Goal: Book appointment/travel/reservation

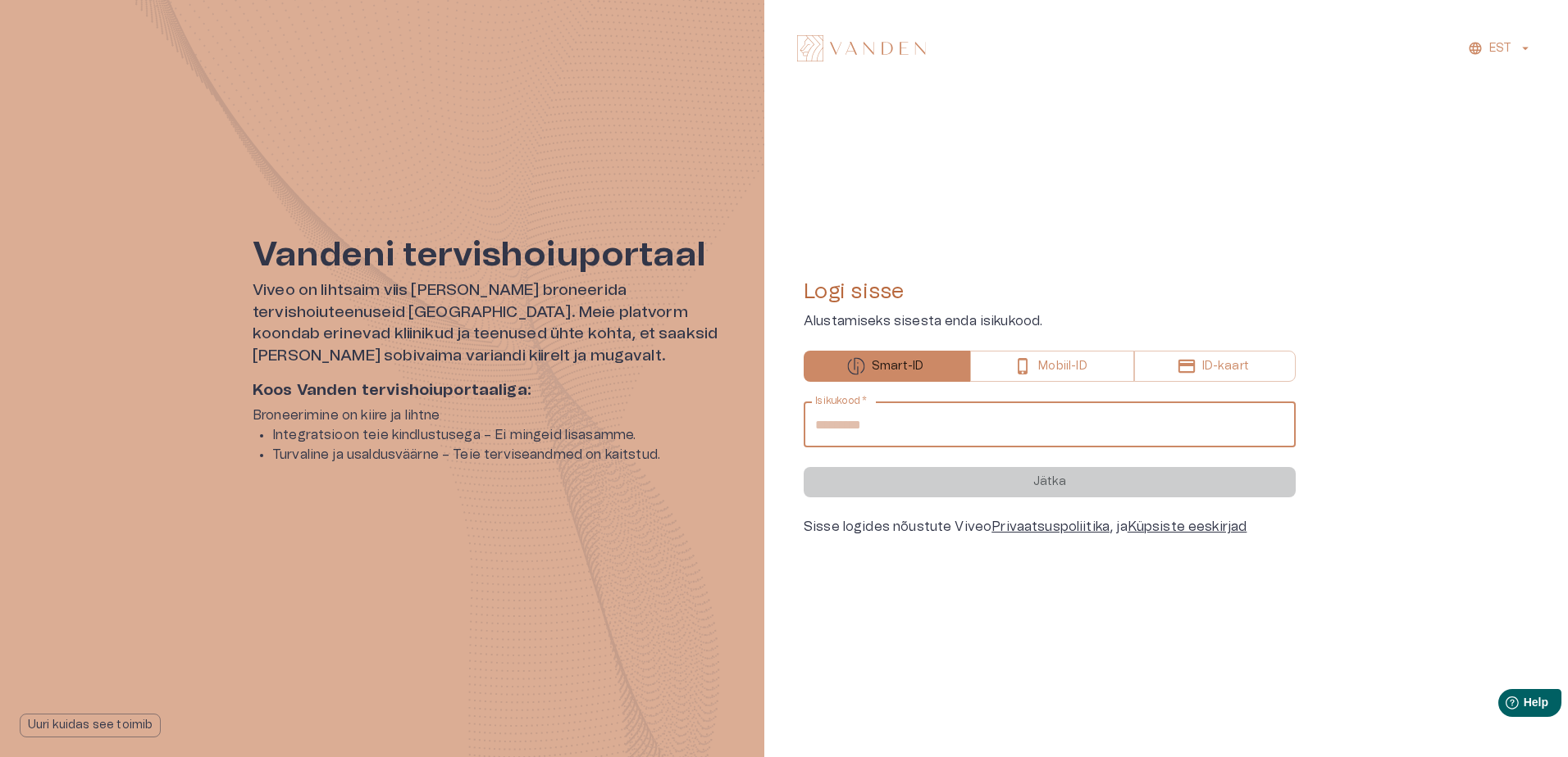
click at [895, 423] on input "Isikukood   *" at bounding box center [1050, 425] width 492 height 46
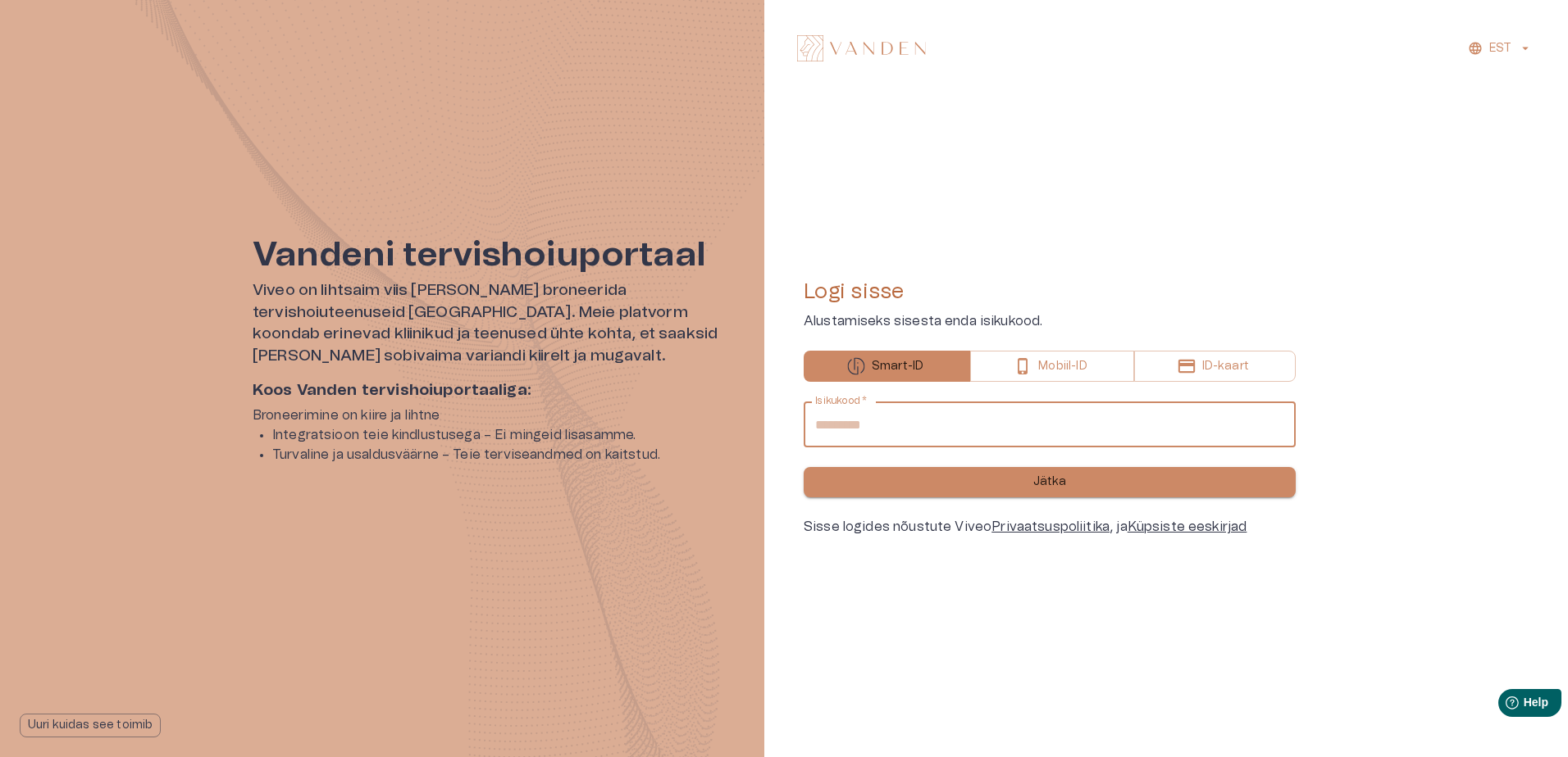
type input "**********"
click at [1052, 481] on p "Jätka" at bounding box center [1050, 482] width 33 height 17
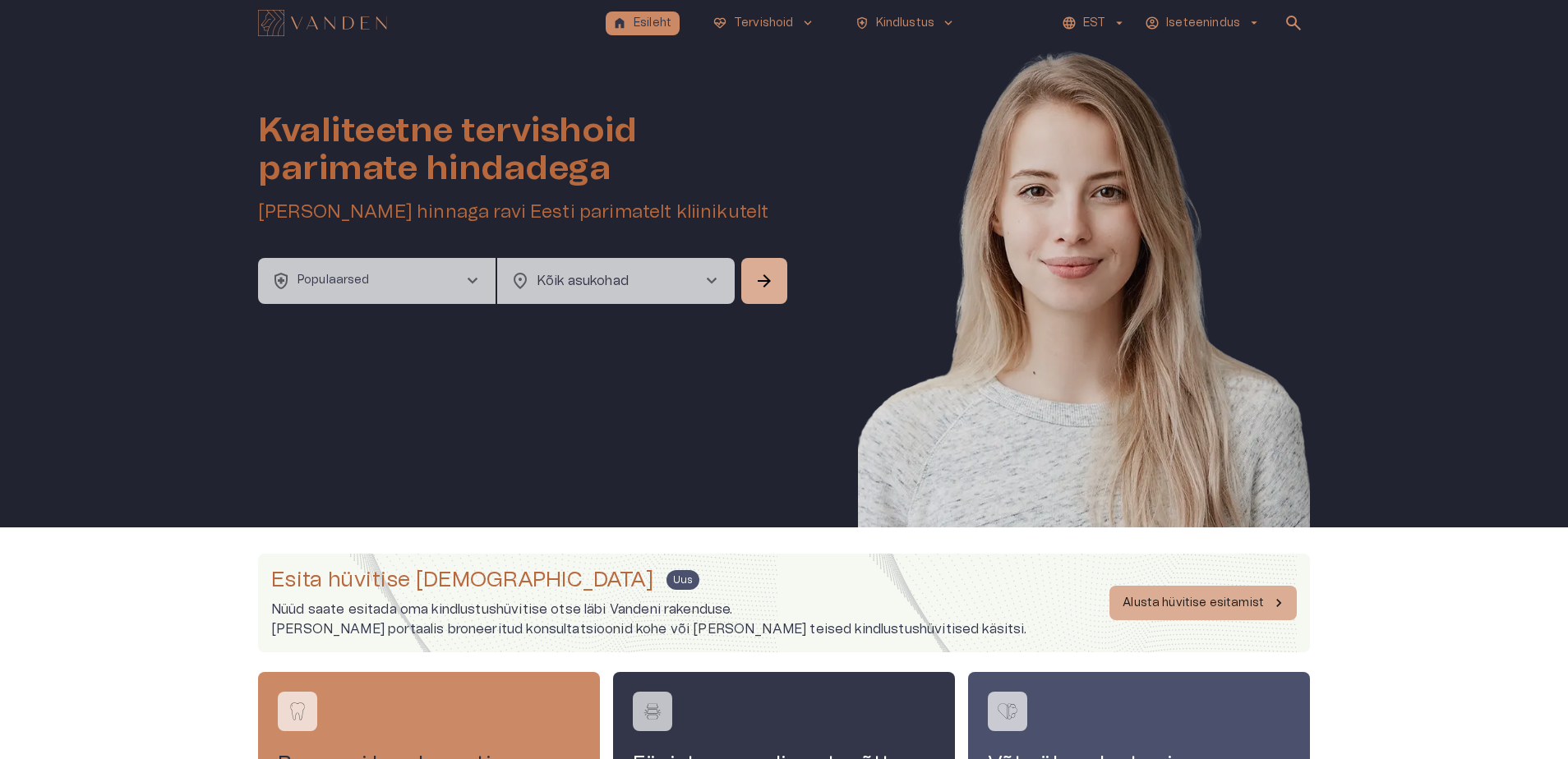
click at [470, 275] on span "chevron_right" at bounding box center [472, 281] width 20 height 20
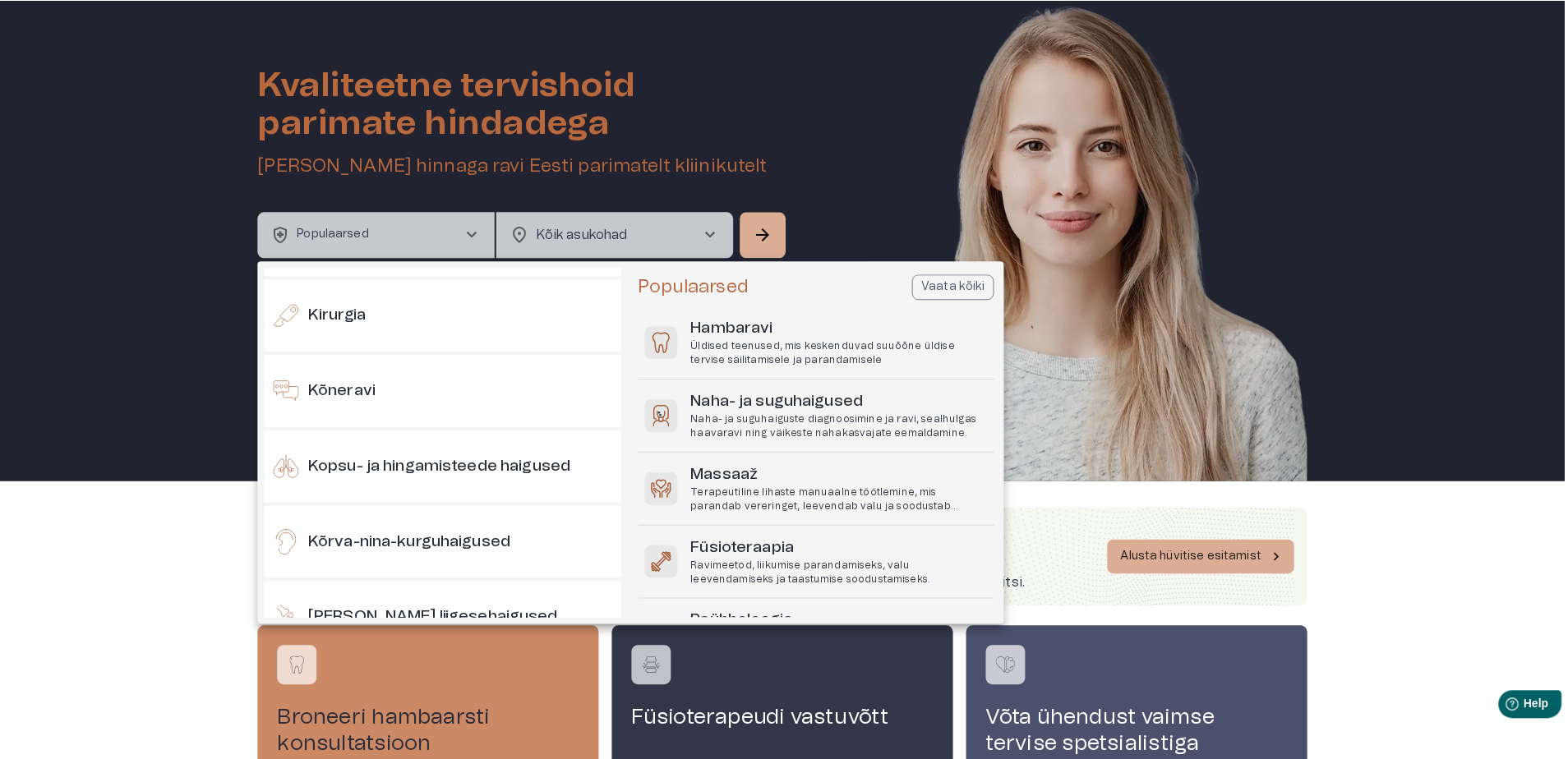
scroll to position [127, 0]
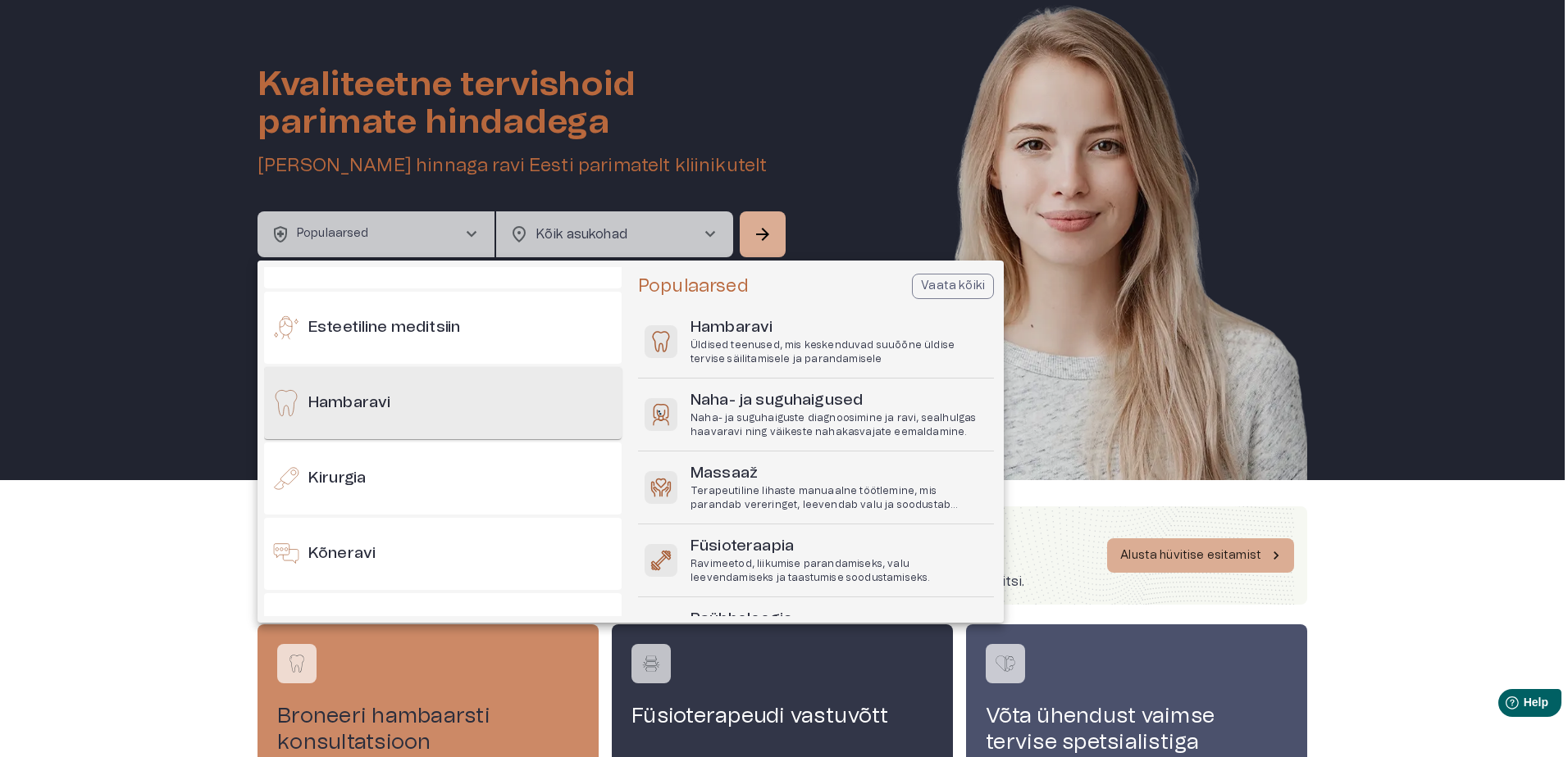
click at [349, 401] on h6 "Hambaravi" at bounding box center [350, 403] width 82 height 22
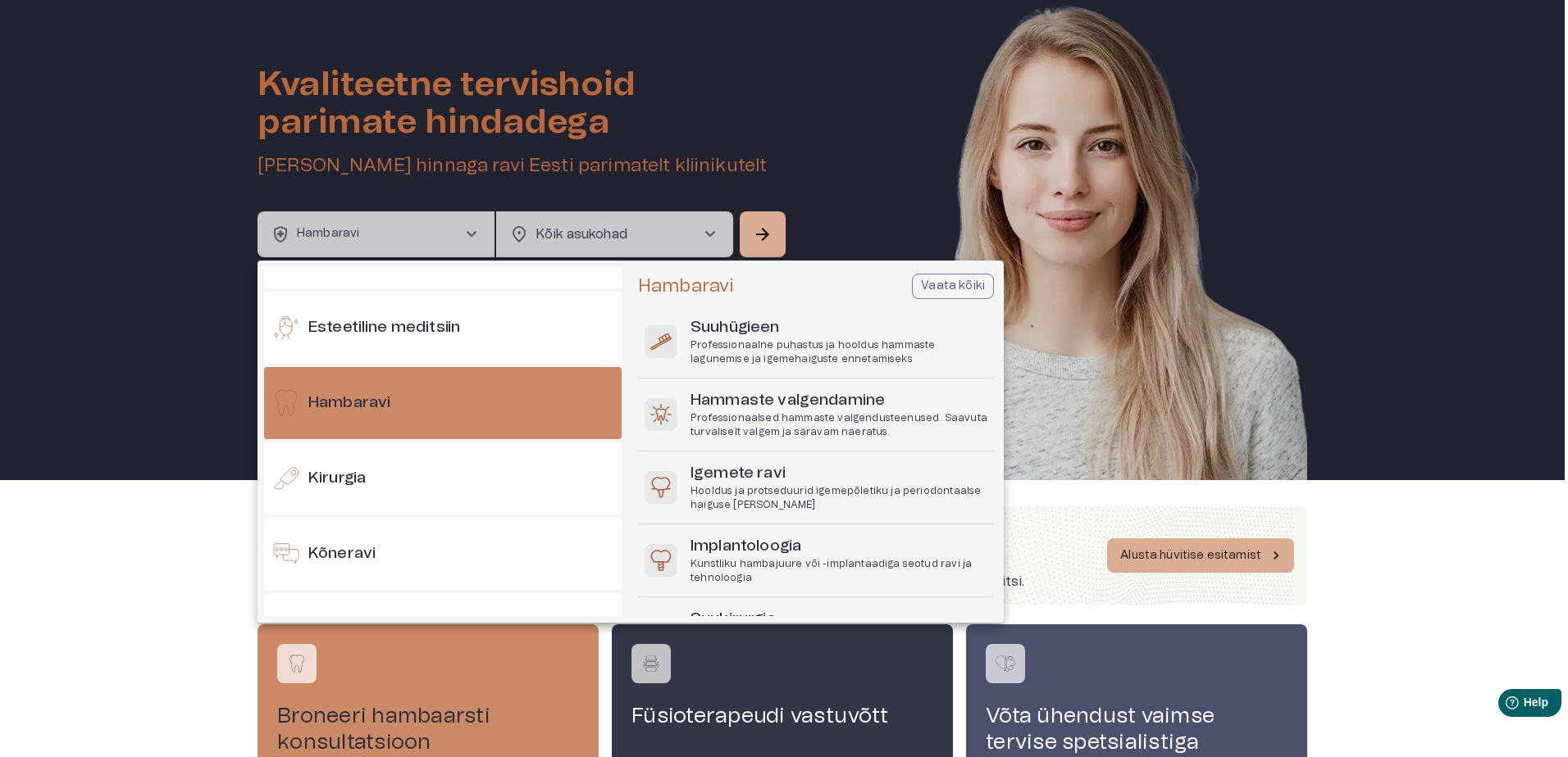
click at [709, 226] on div at bounding box center [784, 378] width 1568 height 757
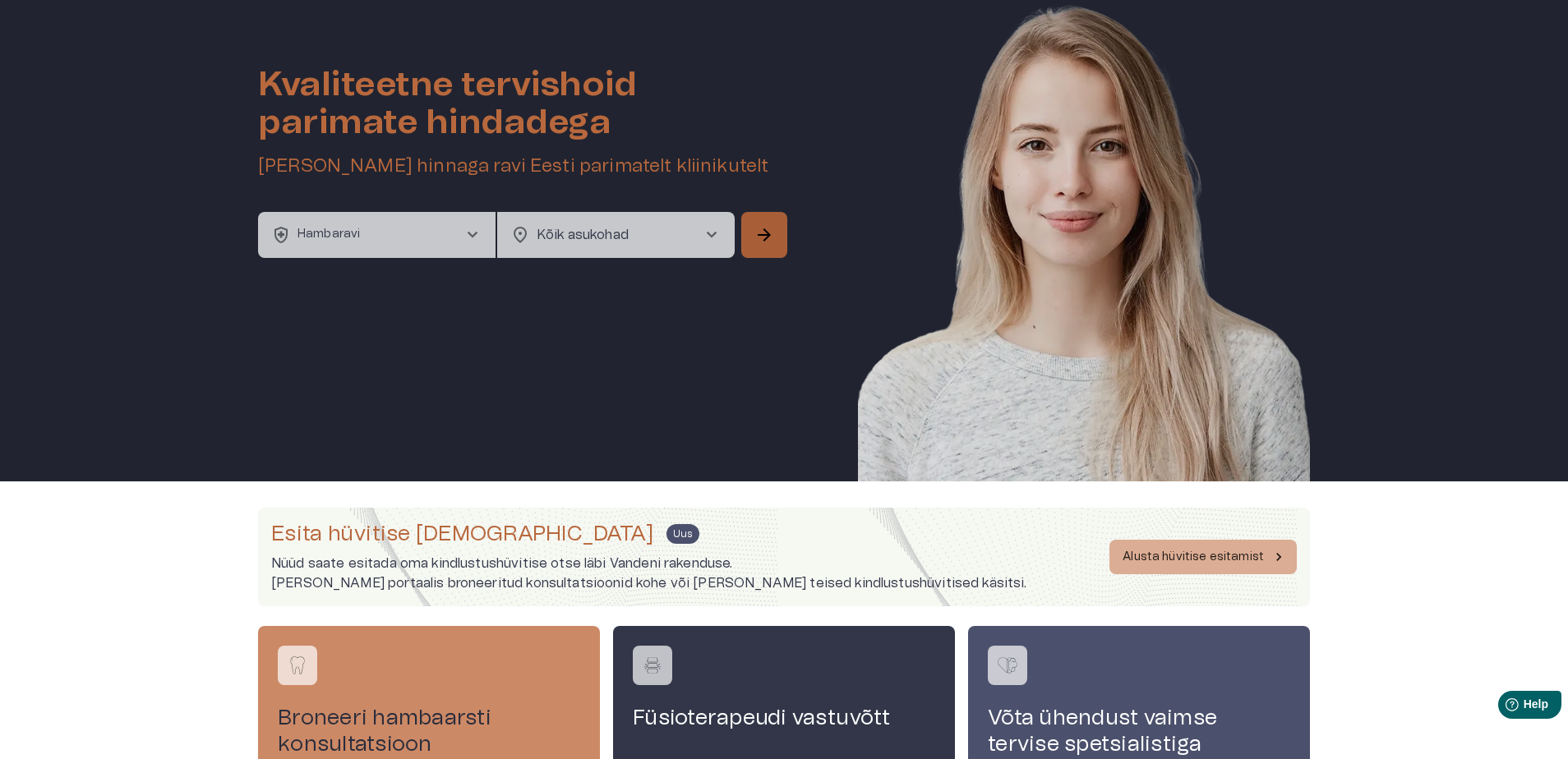
click at [759, 226] on span "arrow_forward" at bounding box center [764, 235] width 20 height 20
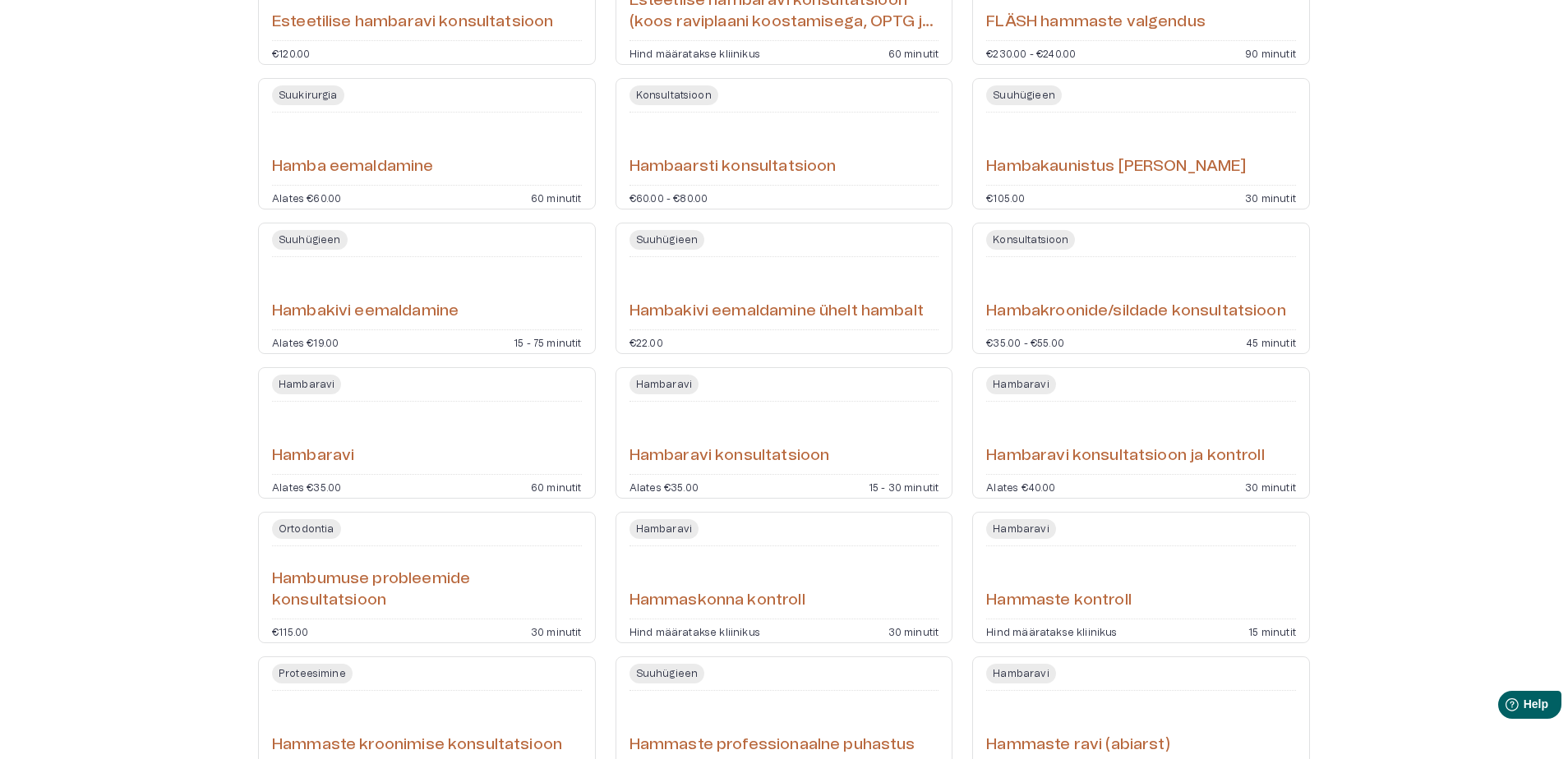
scroll to position [787, 0]
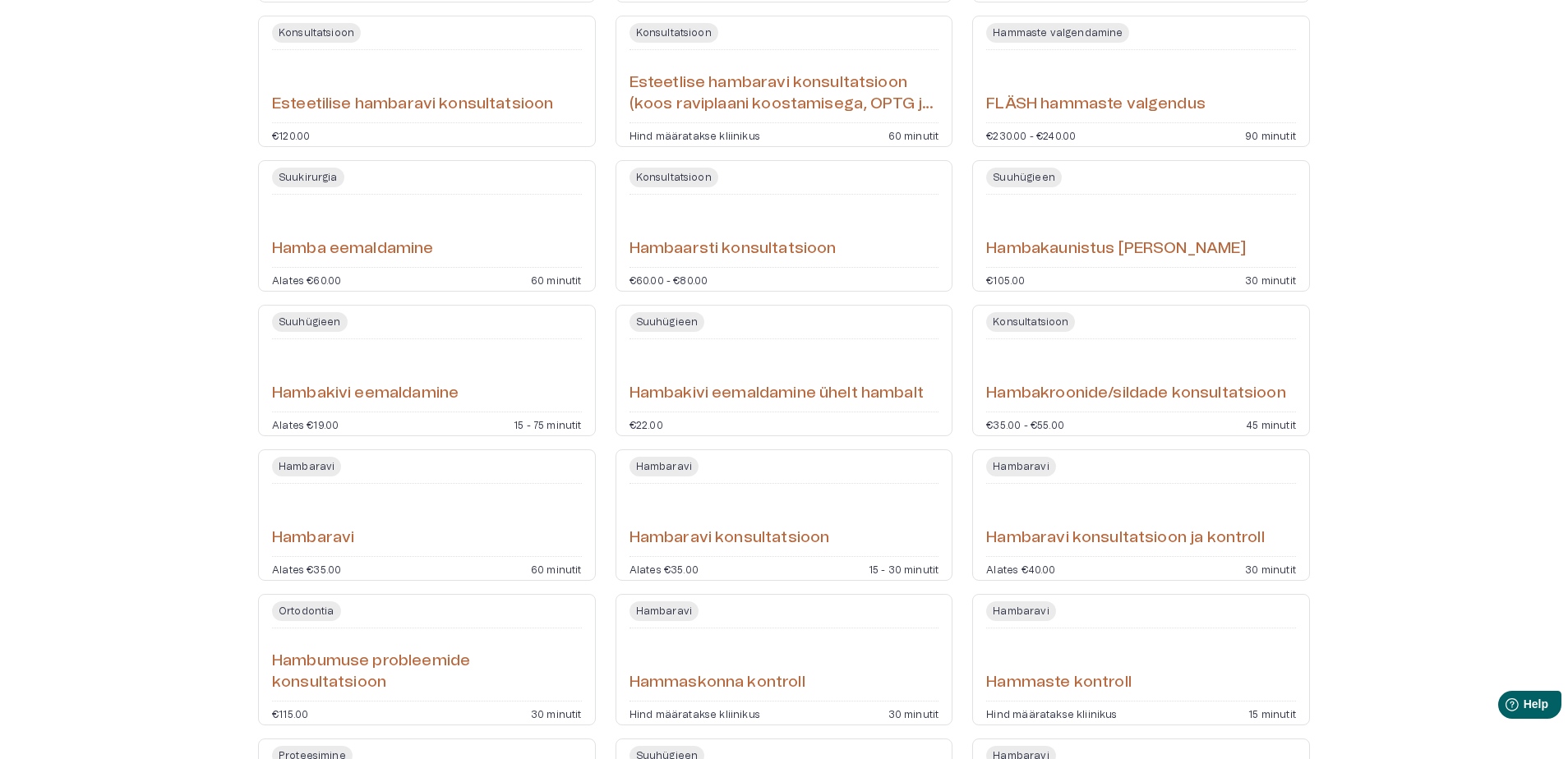
click at [1083, 391] on h6 "Hambakroonide/sildade konsultatsioon" at bounding box center [1135, 394] width 299 height 22
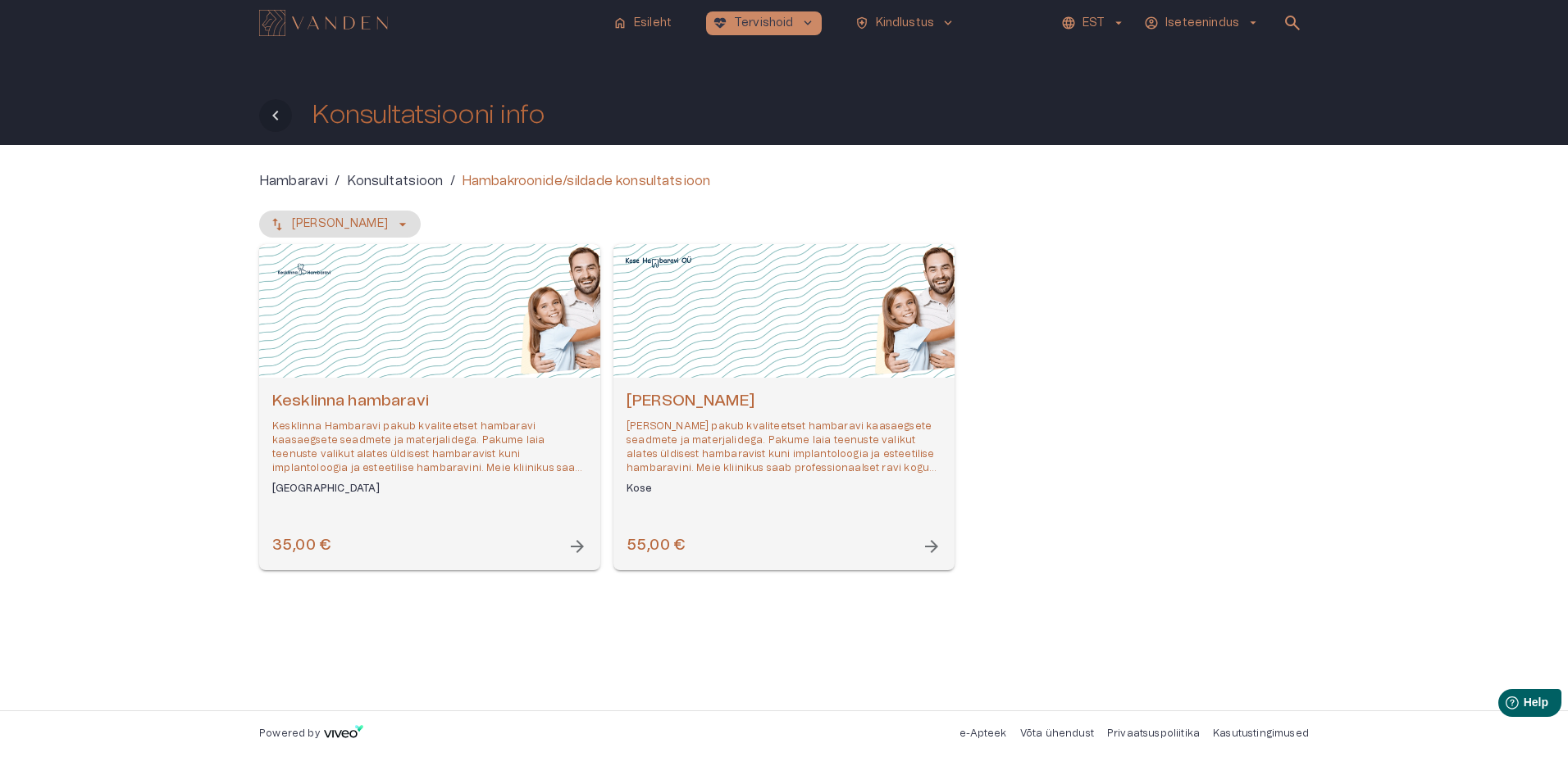
click at [274, 114] on icon "Tagasi" at bounding box center [274, 115] width 6 height 10
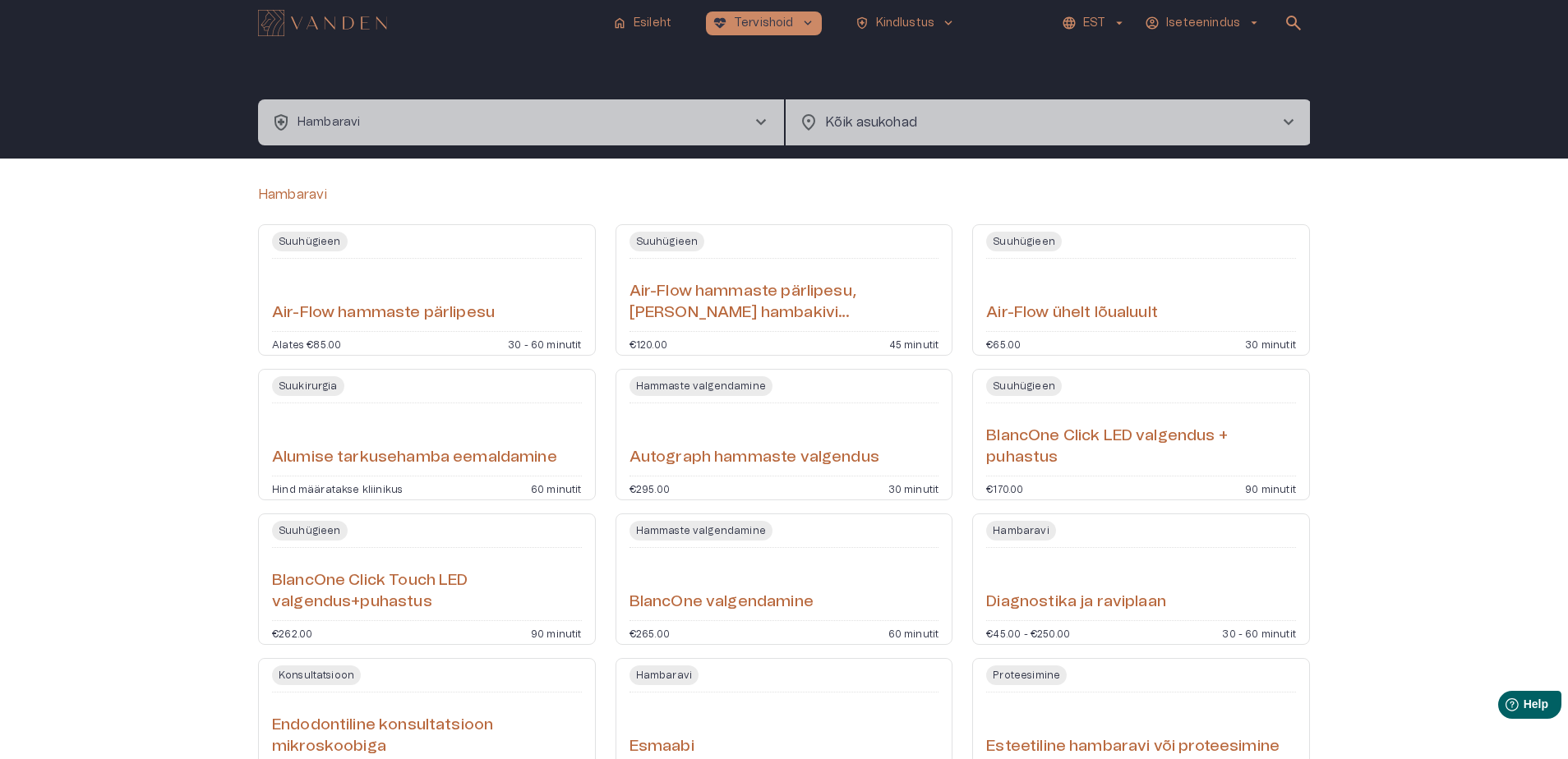
click at [1284, 116] on span "chevron_right" at bounding box center [1289, 122] width 20 height 20
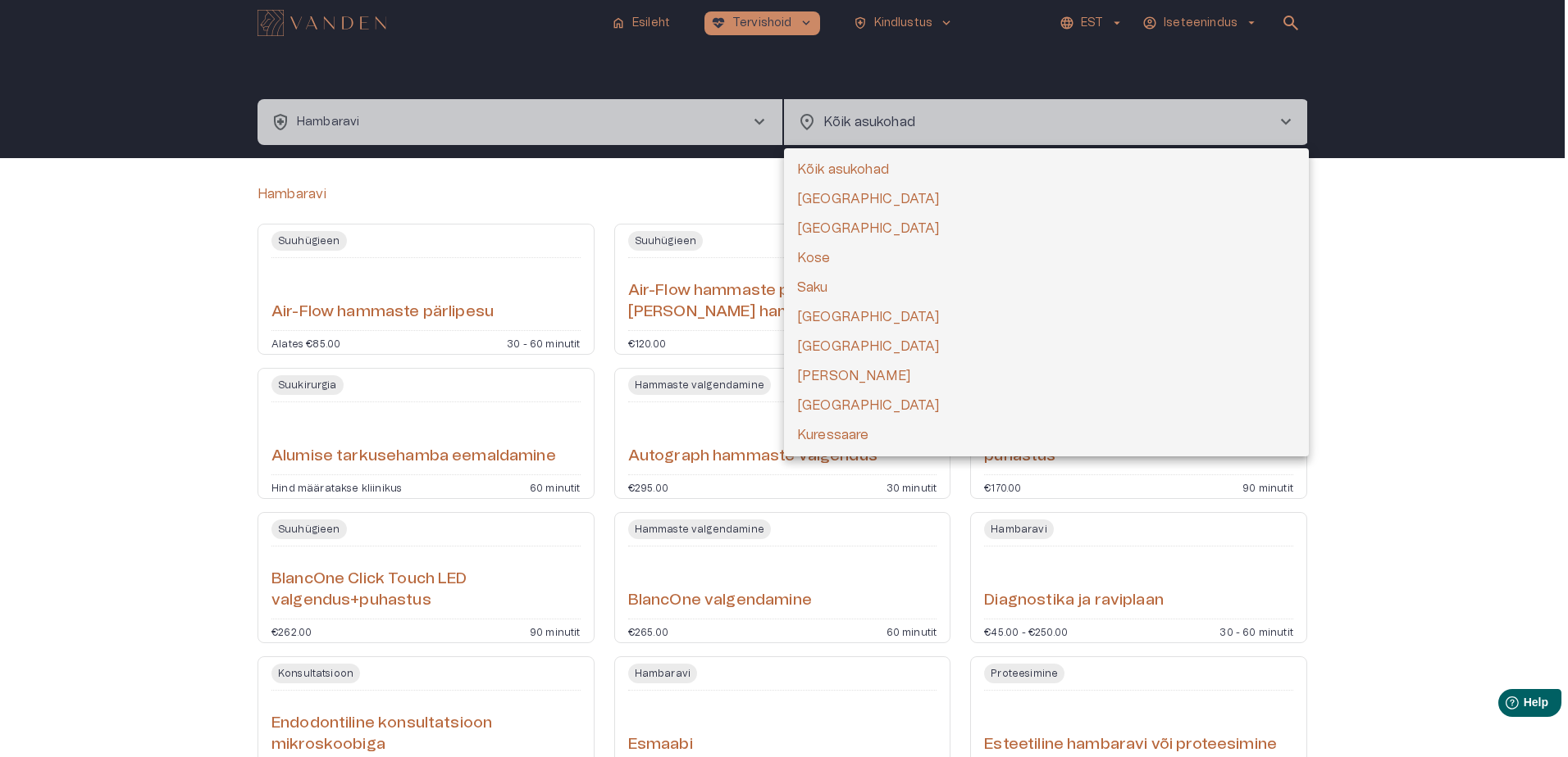
click at [824, 224] on li "[GEOGRAPHIC_DATA]" at bounding box center [1046, 228] width 525 height 30
type input "**********"
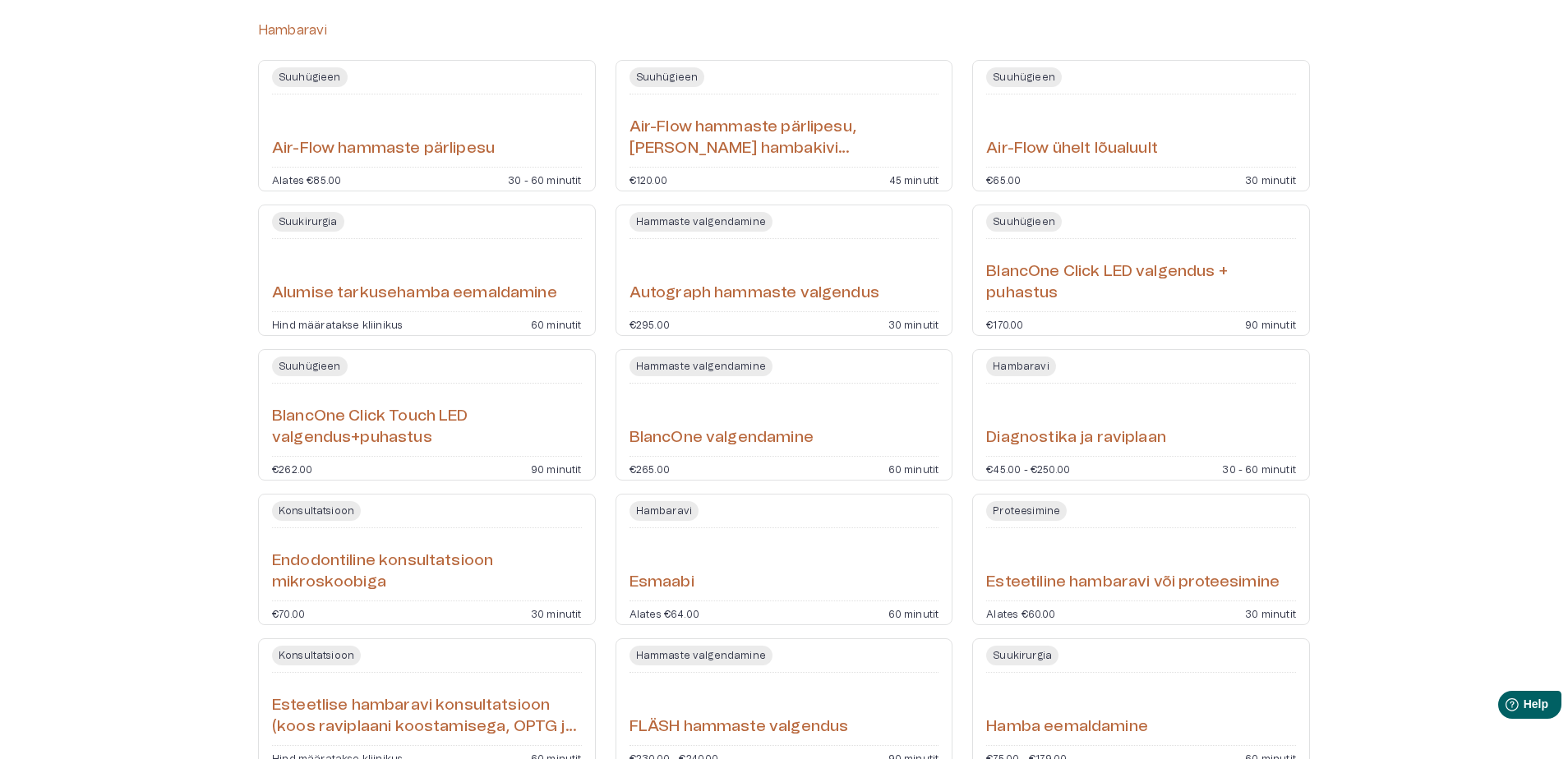
scroll to position [329, 0]
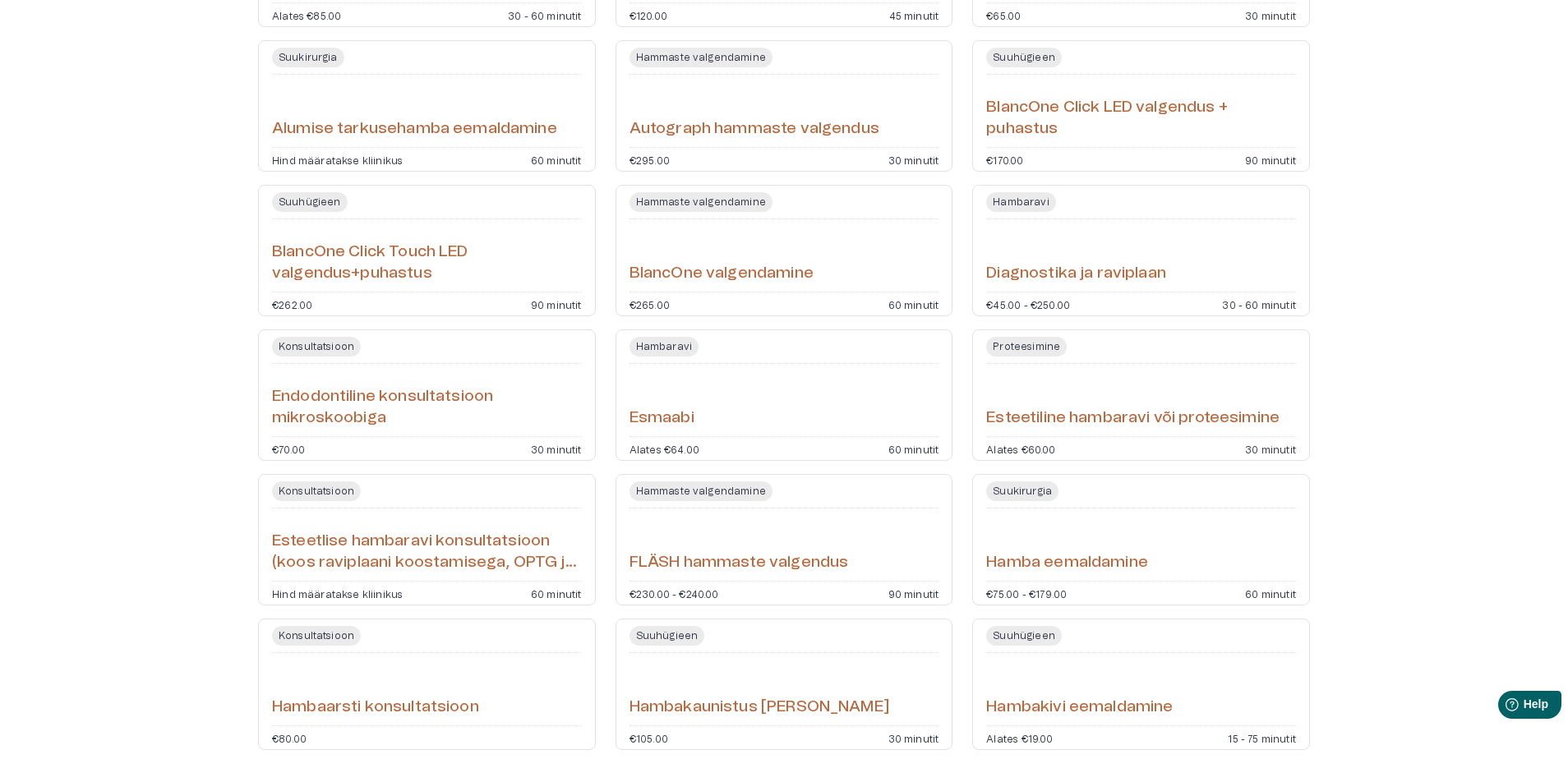
click at [1089, 410] on h6 "Esteetiline hambaravi või proteesimine" at bounding box center [1133, 419] width 293 height 22
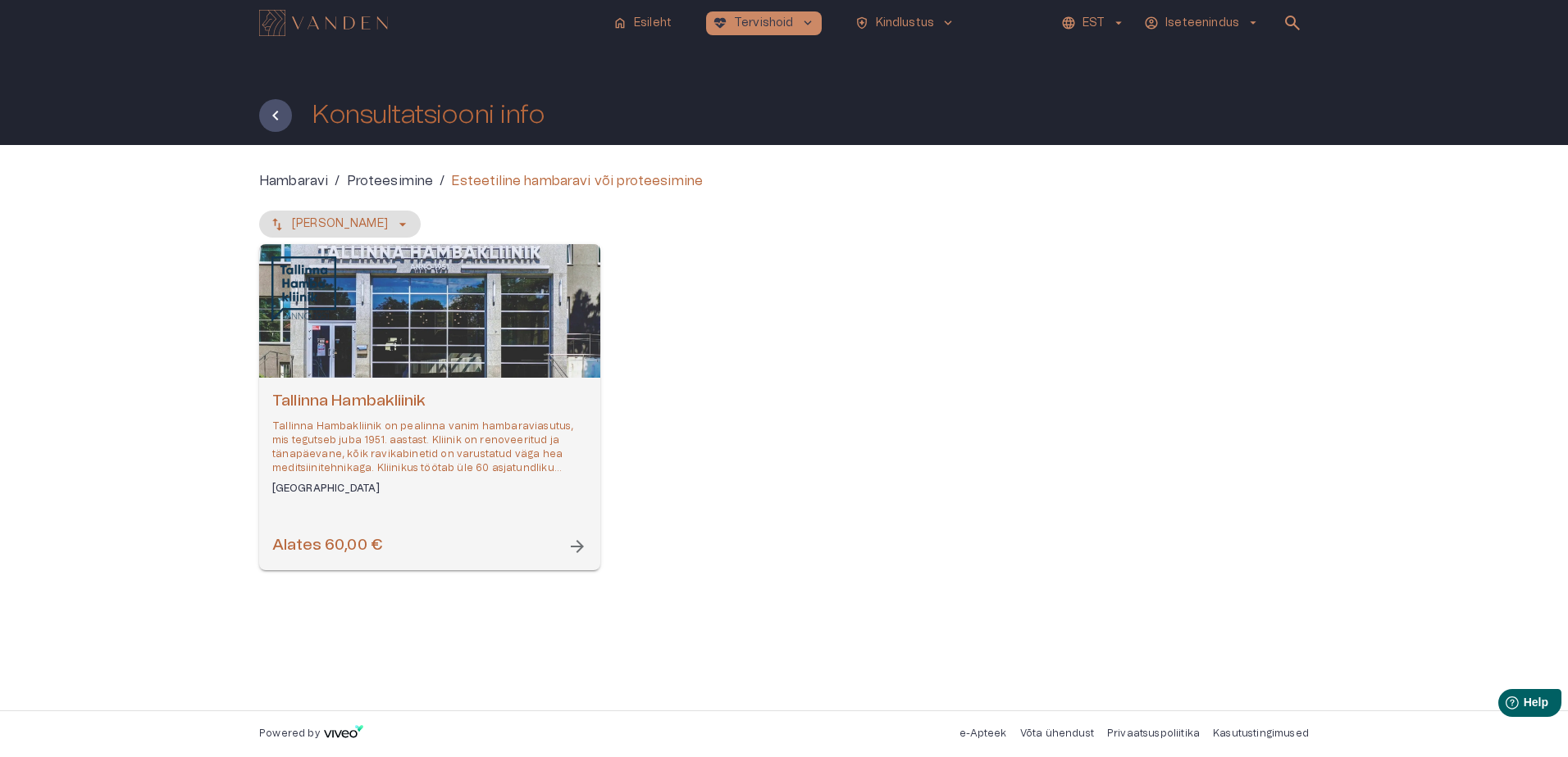
click at [575, 542] on span "arrow_forward" at bounding box center [577, 546] width 20 height 20
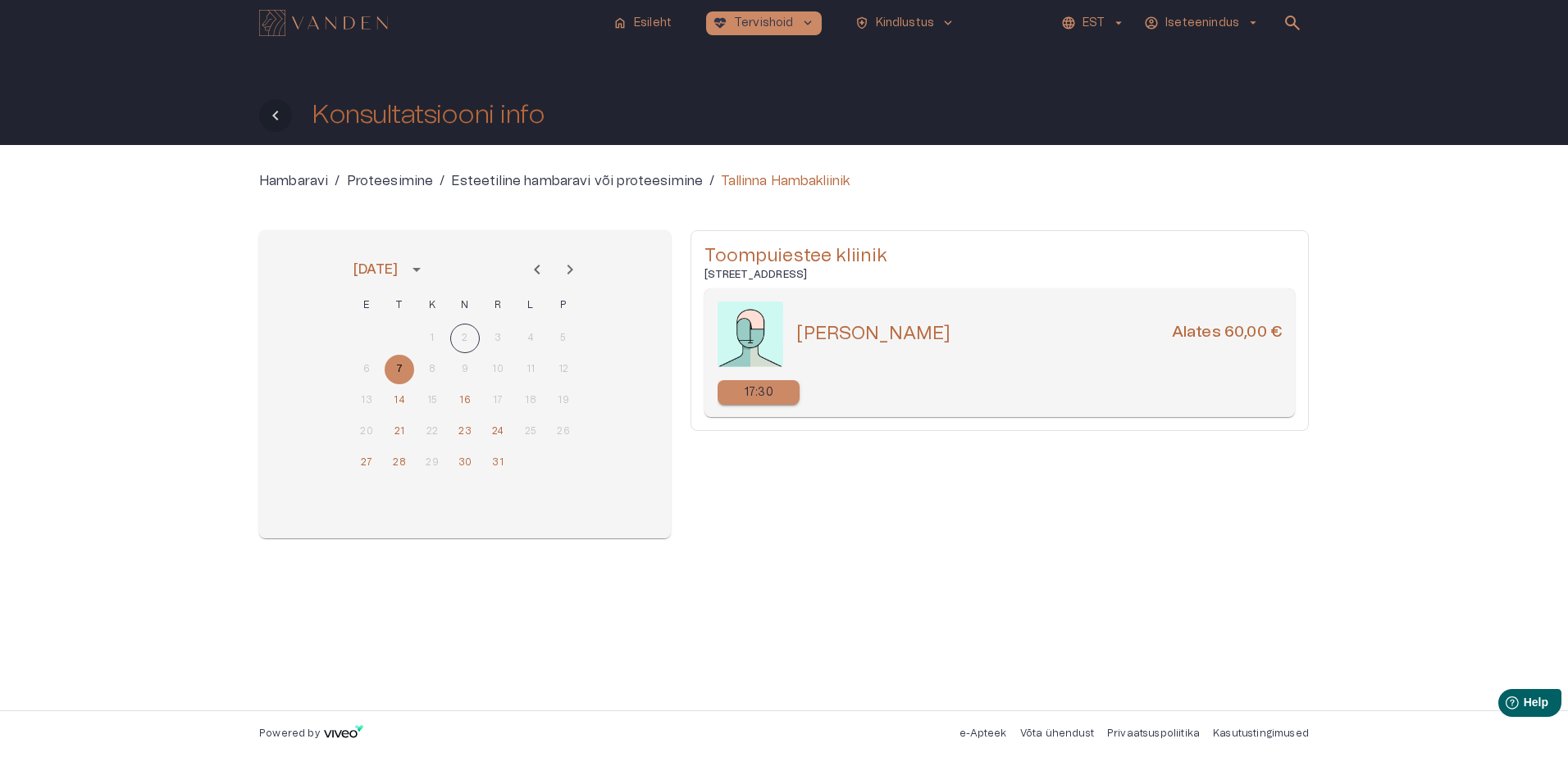
click at [273, 111] on icon "Tagasi" at bounding box center [275, 115] width 20 height 20
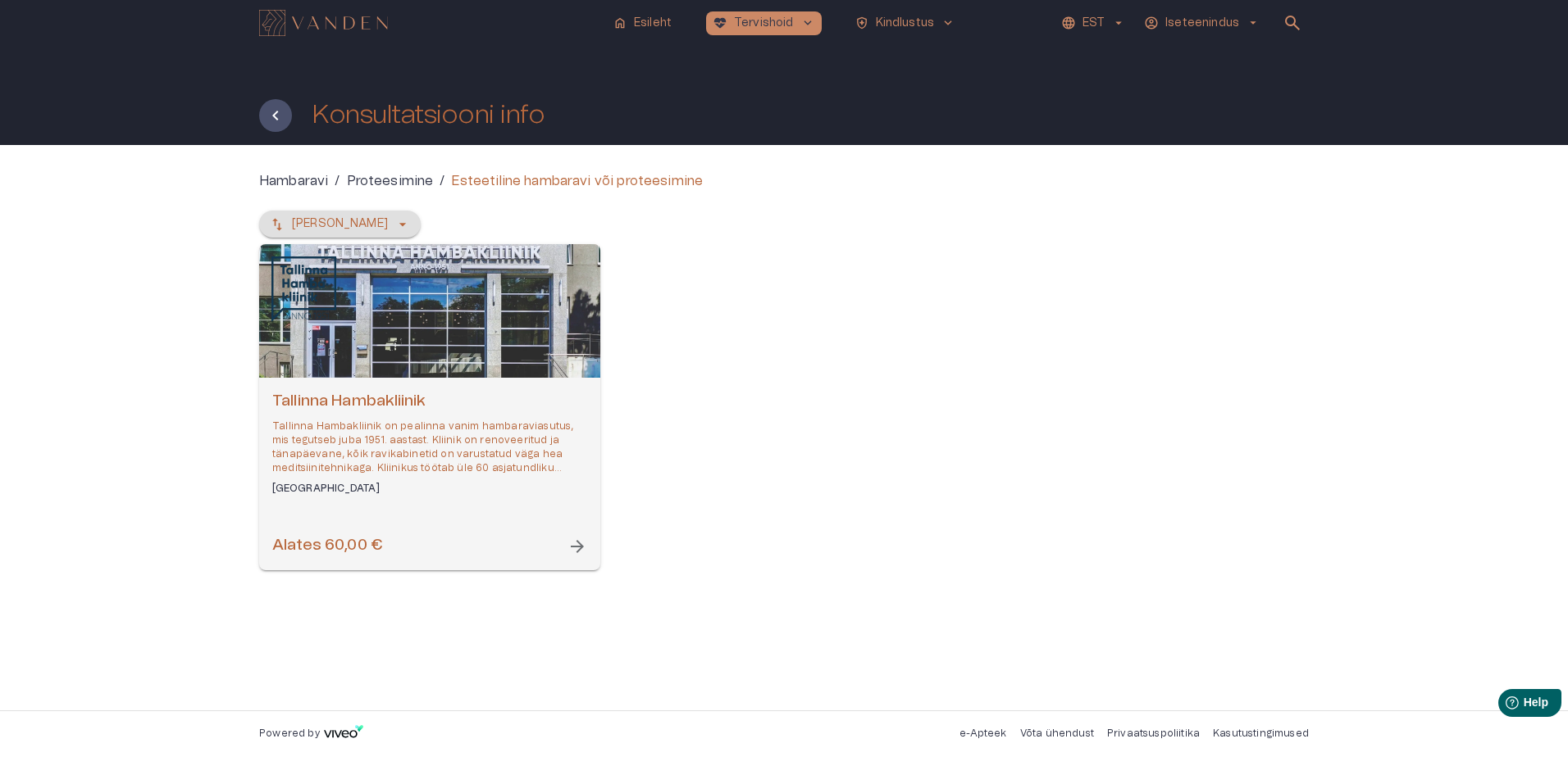
click at [394, 216] on icon "button" at bounding box center [402, 224] width 16 height 16
click at [335, 392] on h6 "Tallinna Hambakliinik" at bounding box center [429, 402] width 315 height 22
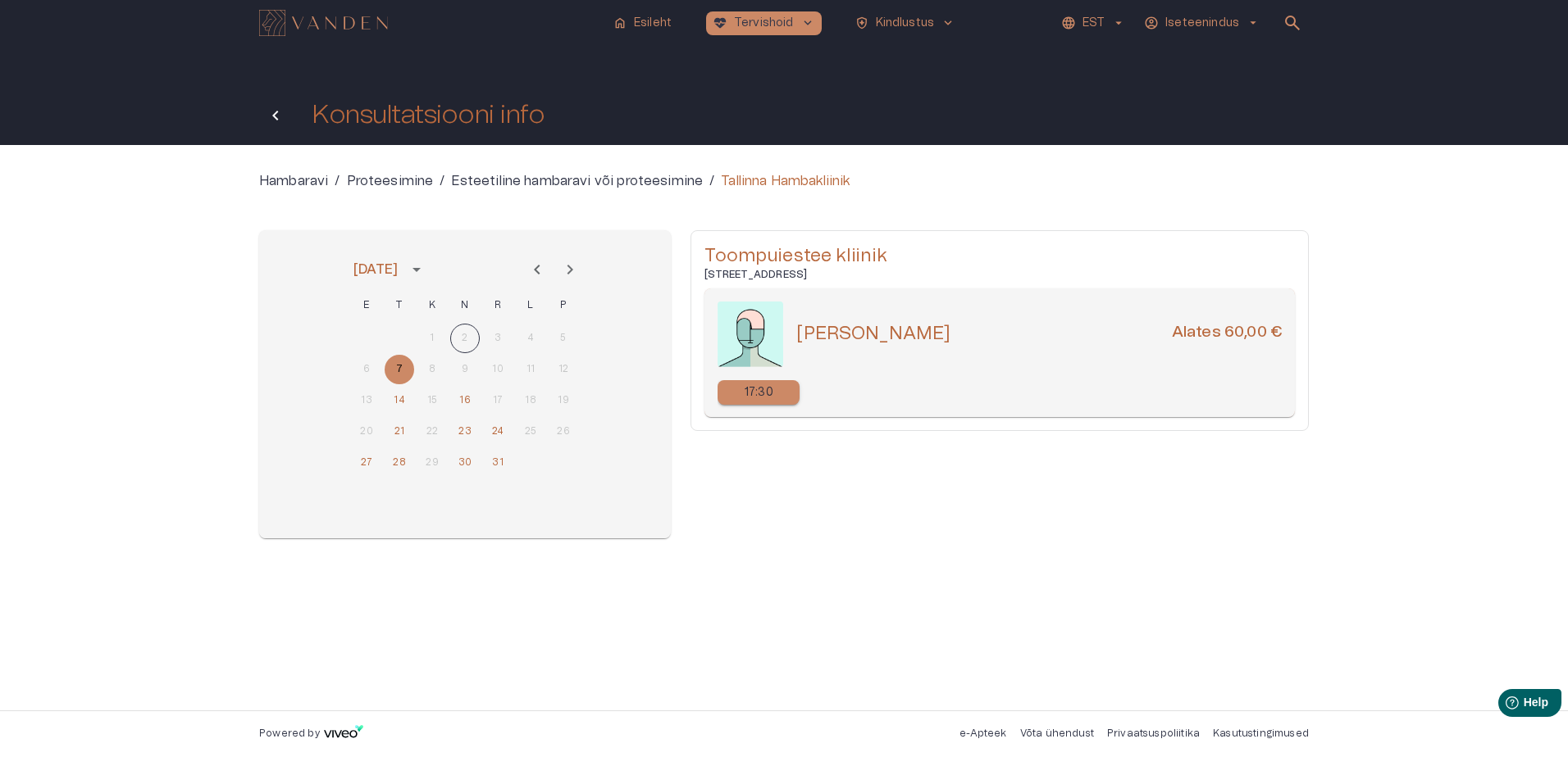
click at [270, 112] on icon "Tagasi" at bounding box center [275, 115] width 20 height 20
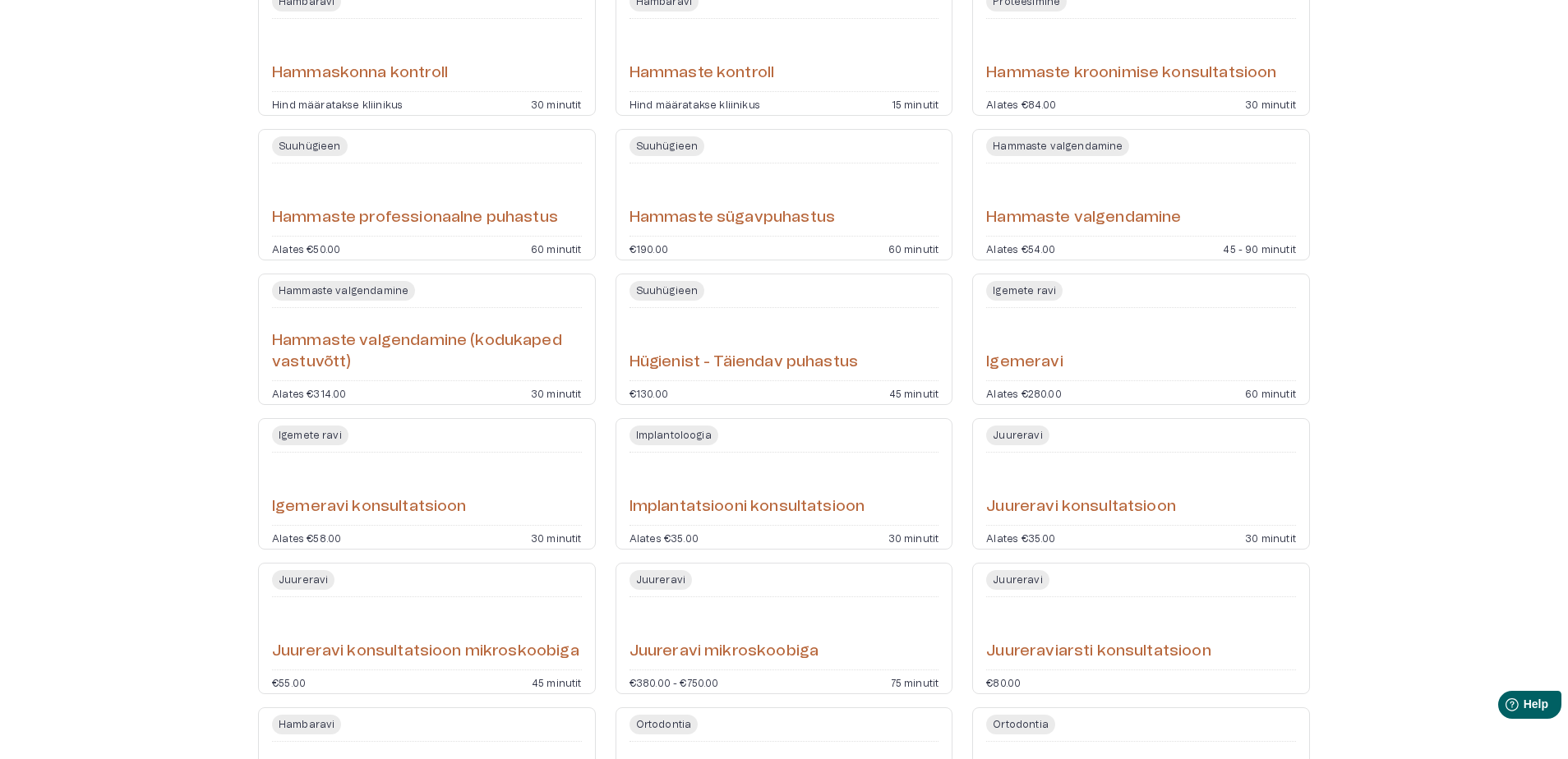
scroll to position [1562, 0]
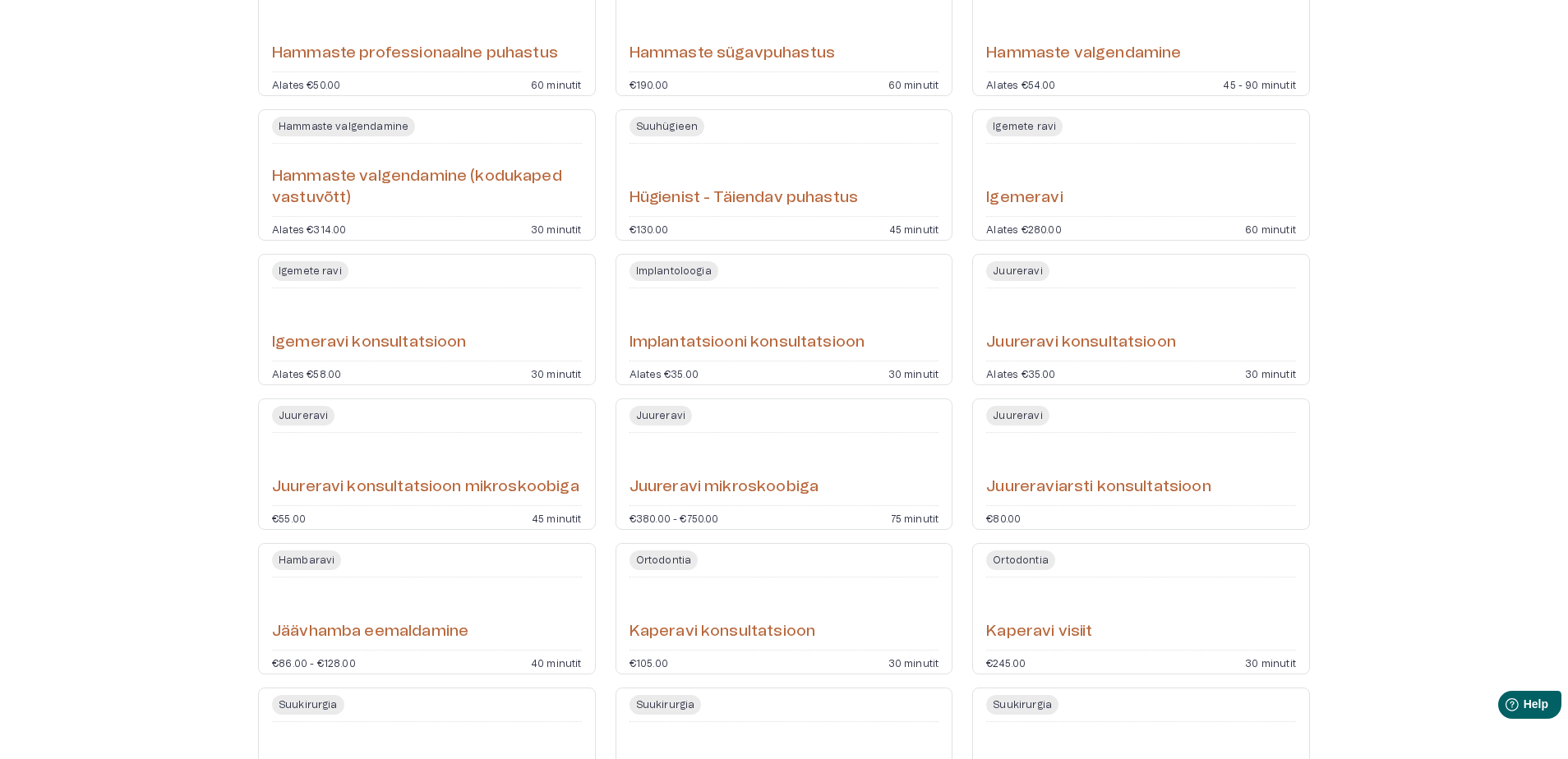
click at [765, 341] on h6 "Implantatsiooni konsultatsioon" at bounding box center [747, 344] width 236 height 22
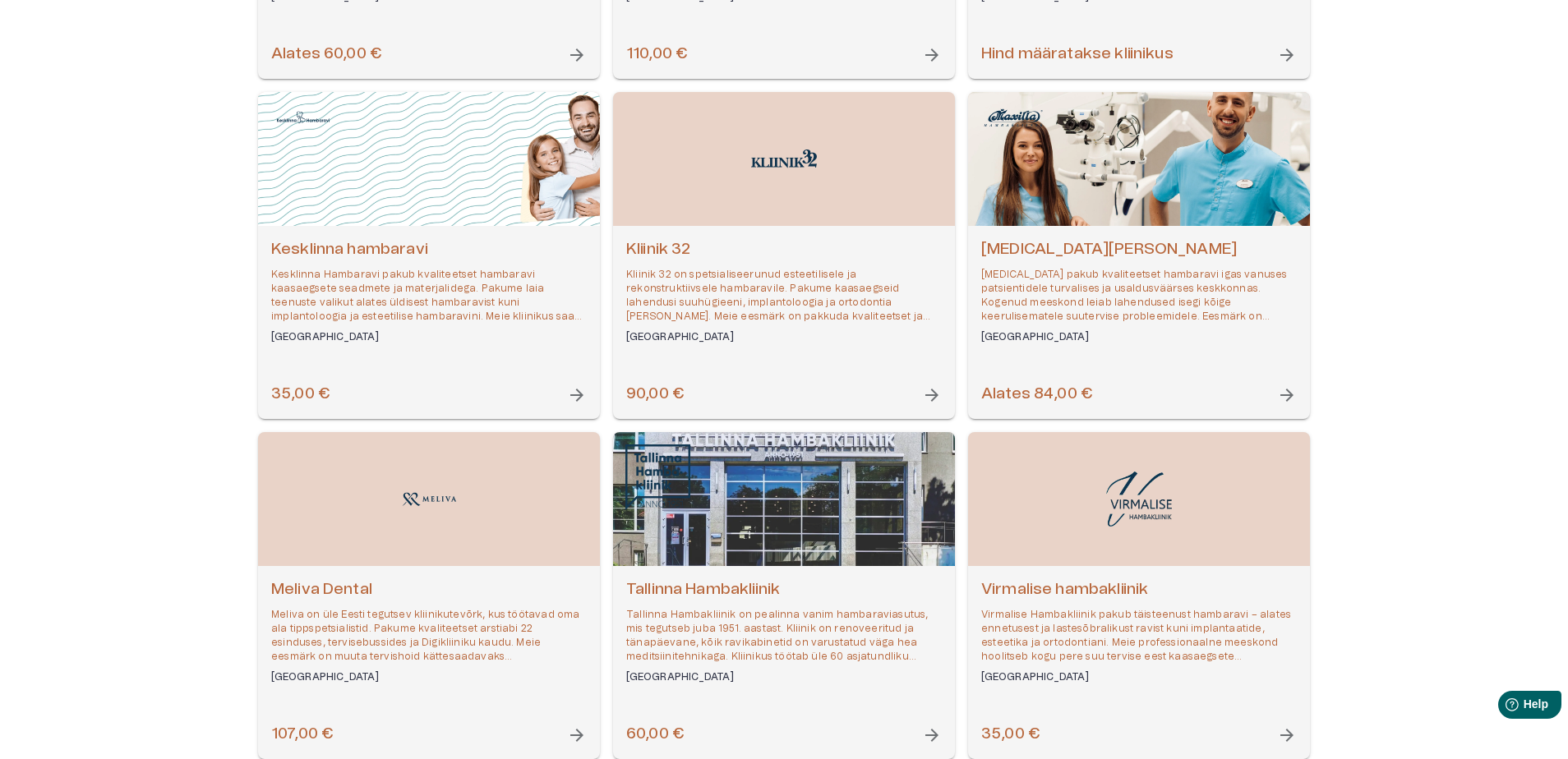
scroll to position [575, 0]
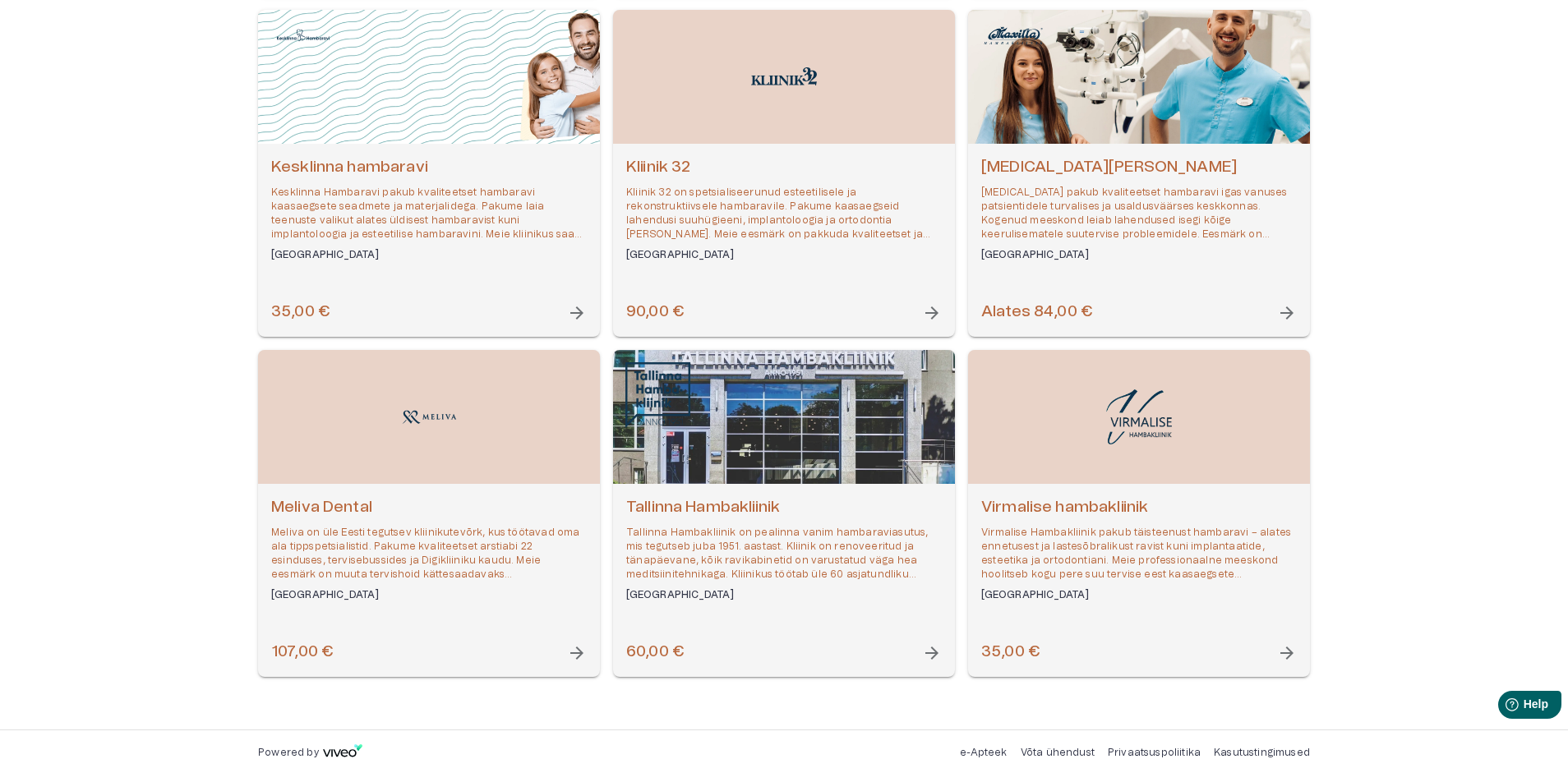
click at [324, 505] on h6 "Meliva Dental" at bounding box center [429, 508] width 315 height 22
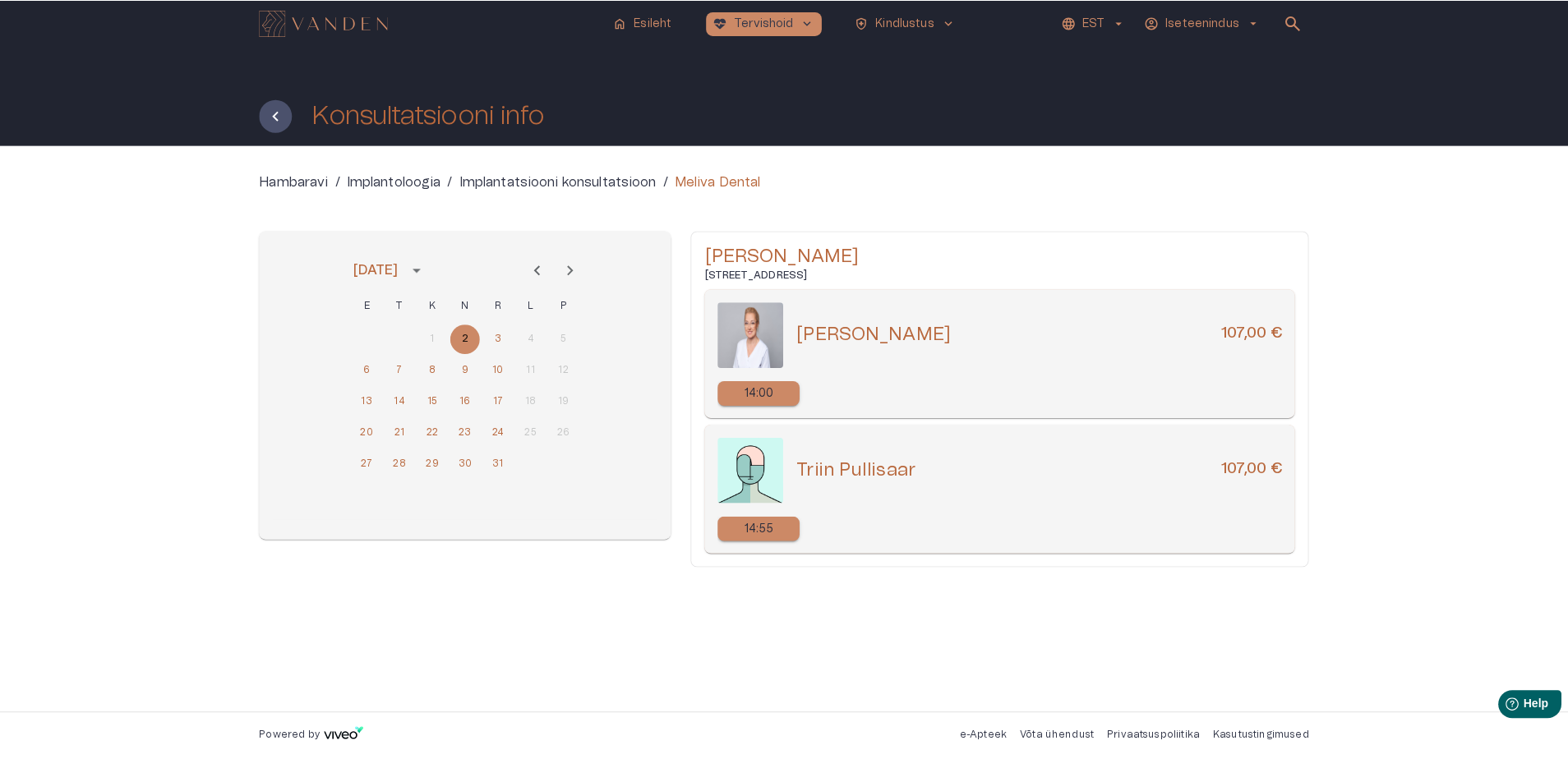
scroll to position [575, 0]
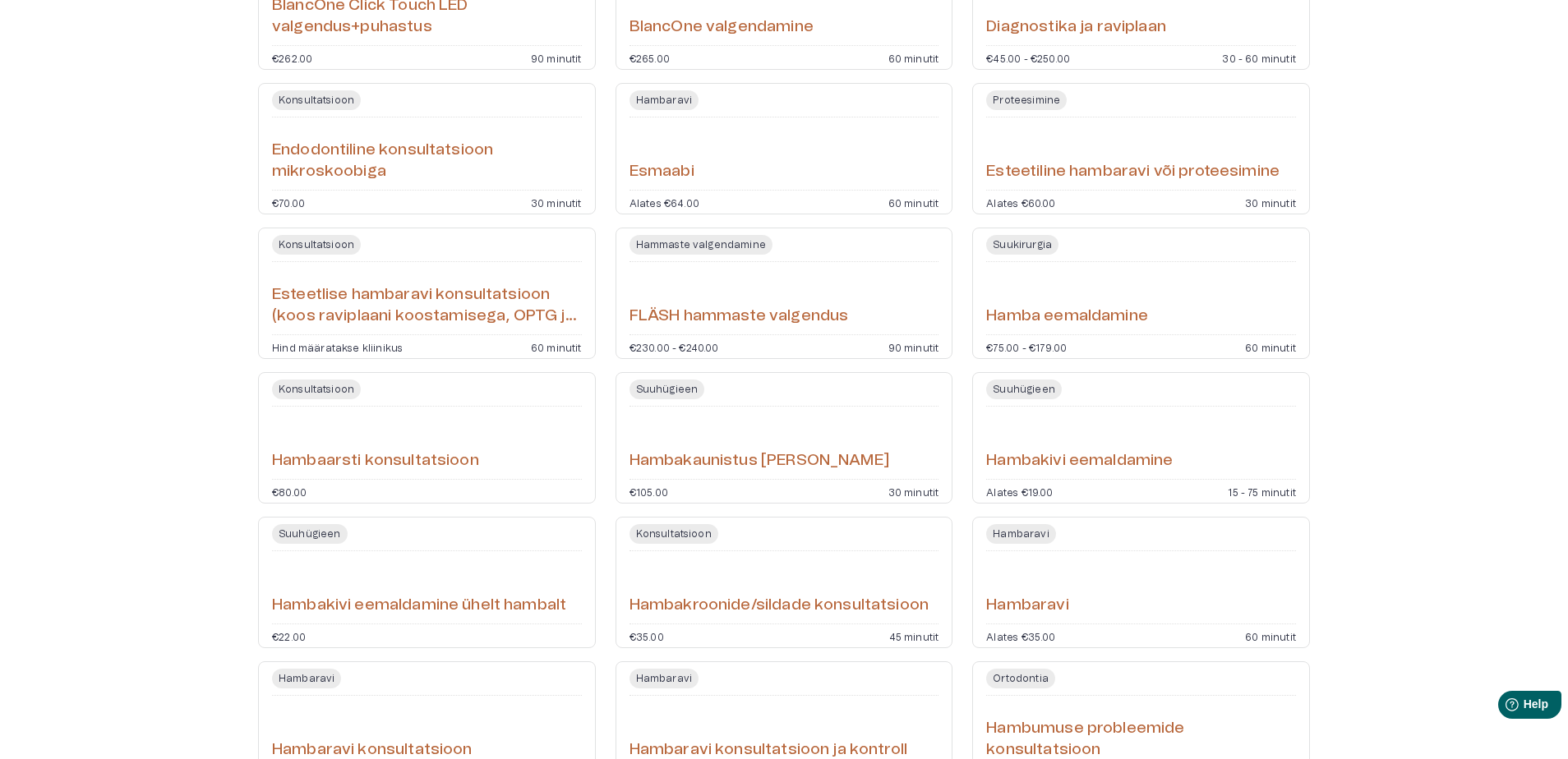
scroll to position [1562, 0]
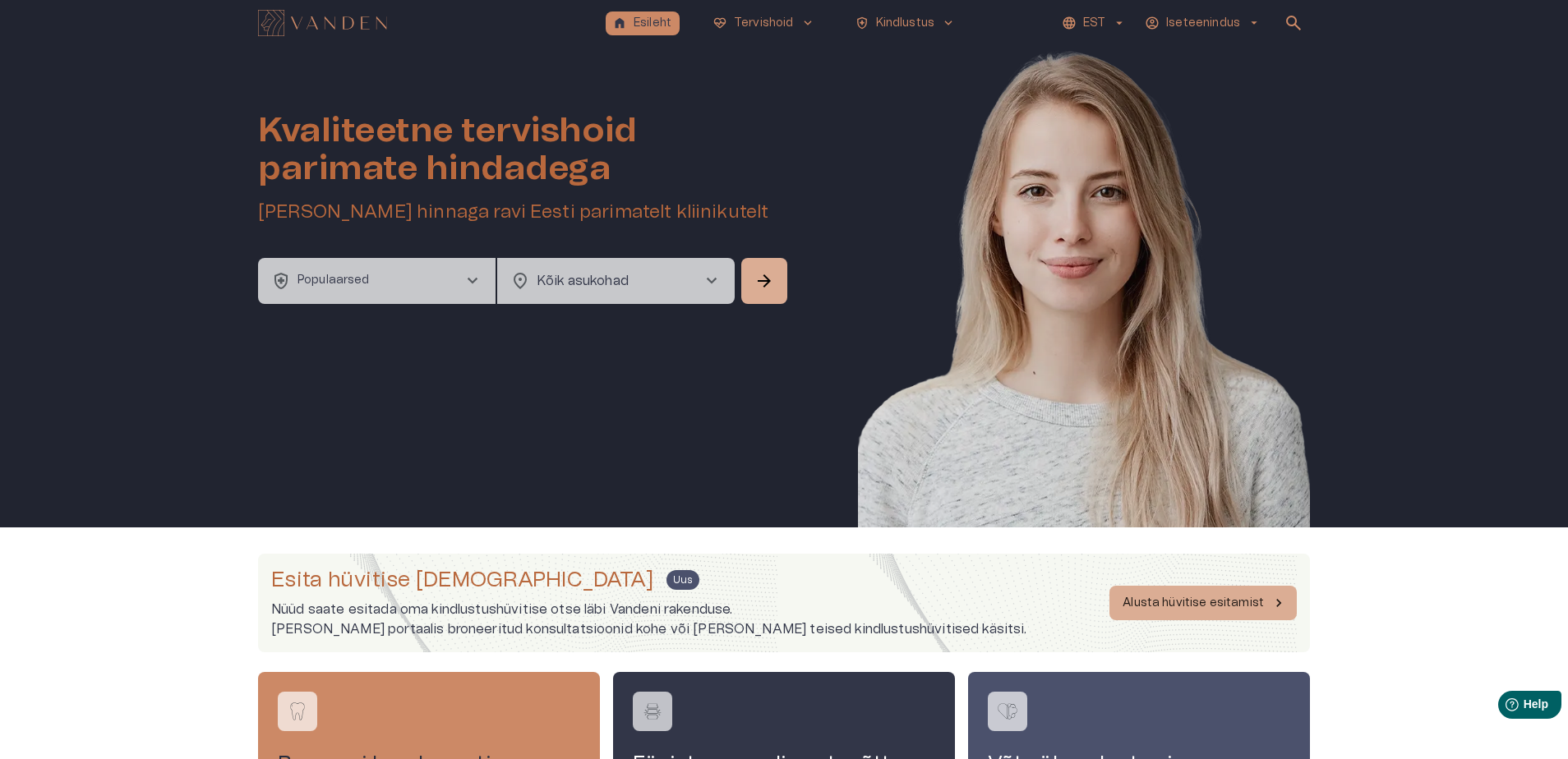
click at [473, 272] on span "chevron_right" at bounding box center [472, 281] width 20 height 20
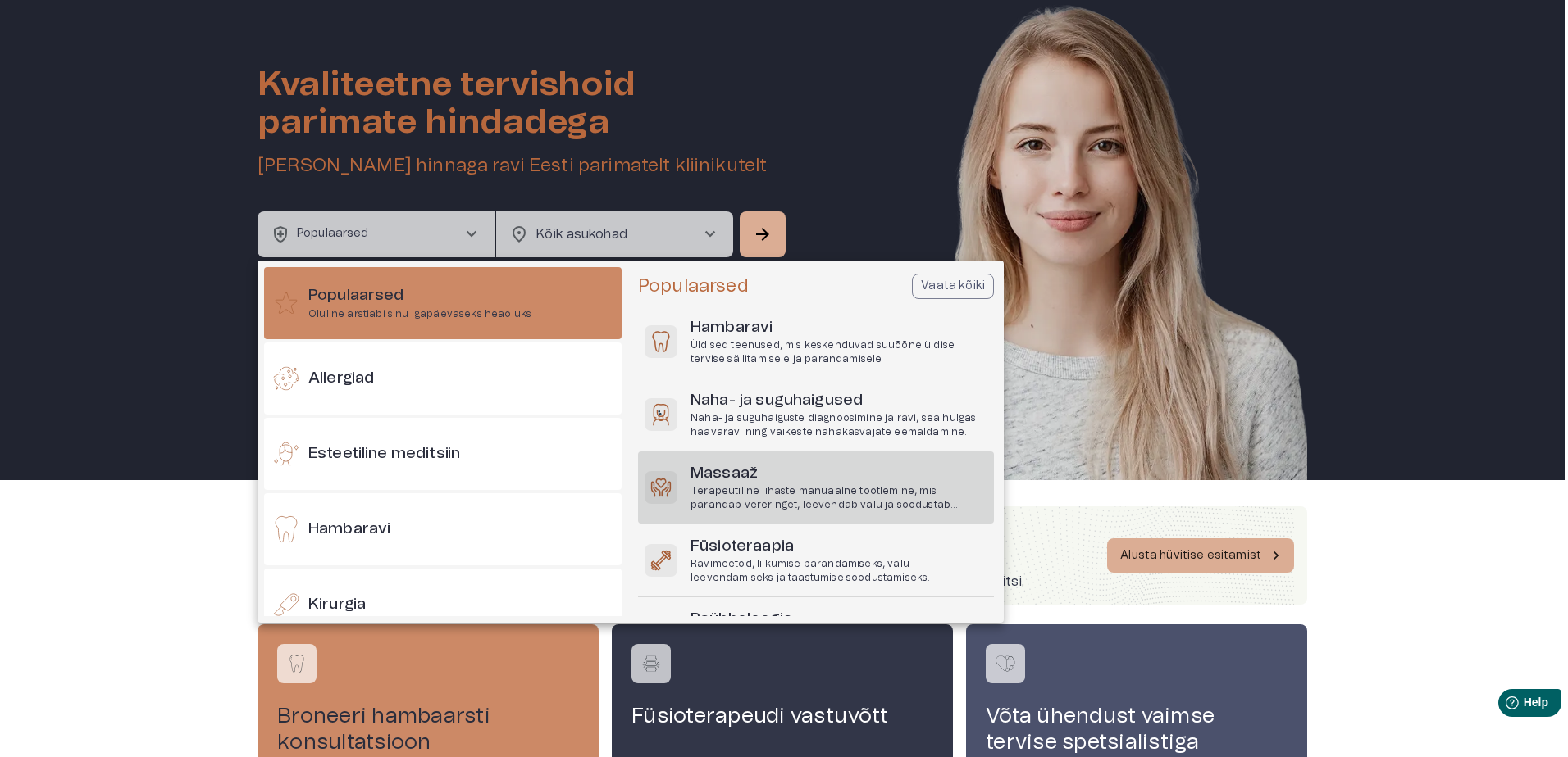
click at [743, 491] on p "Terapeutiline lihaste manuaalne töötlemine, mis parandab vereringet, leevendab …" at bounding box center [839, 498] width 297 height 28
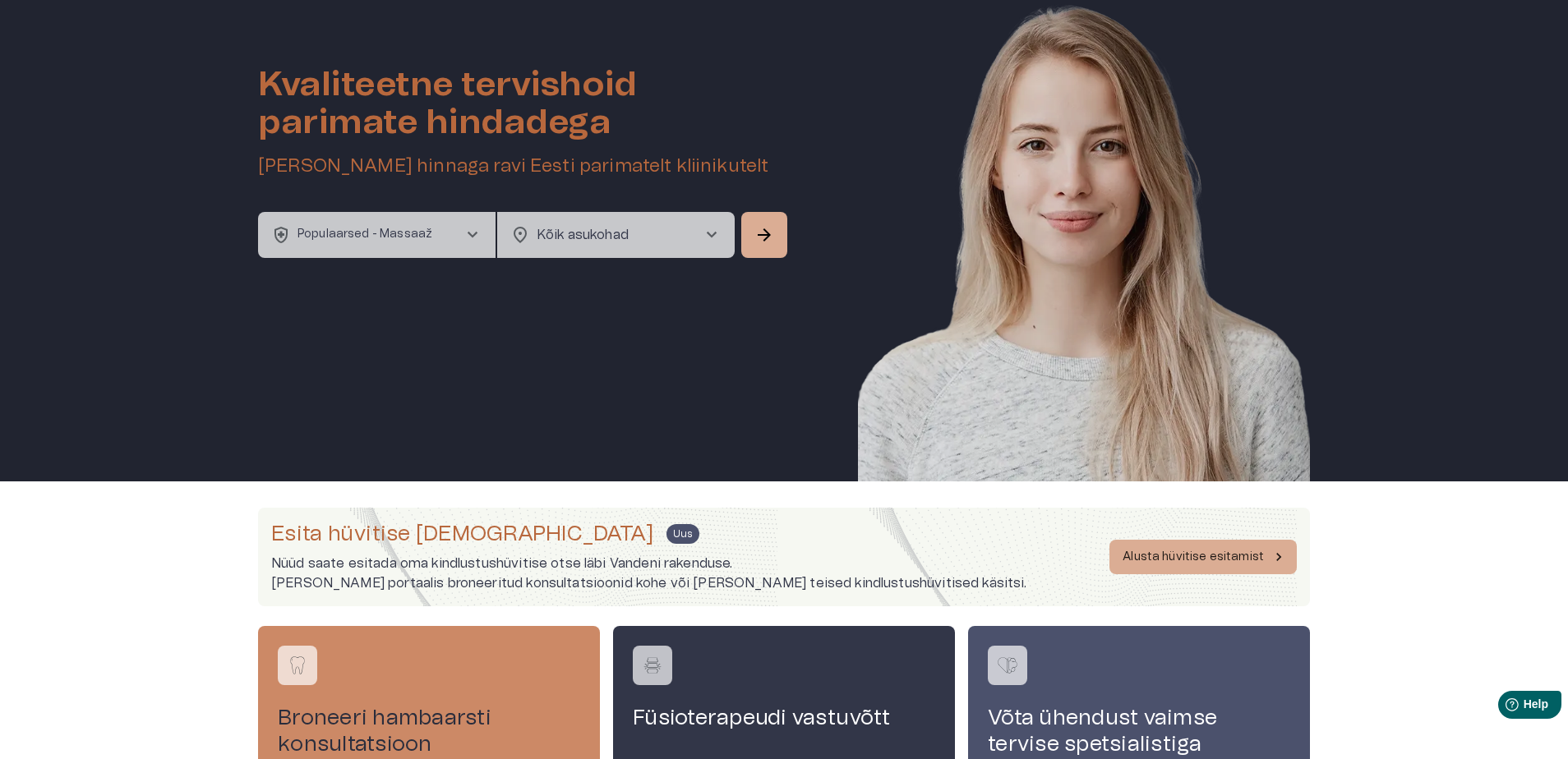
click at [713, 226] on span "chevron_right" at bounding box center [711, 235] width 20 height 20
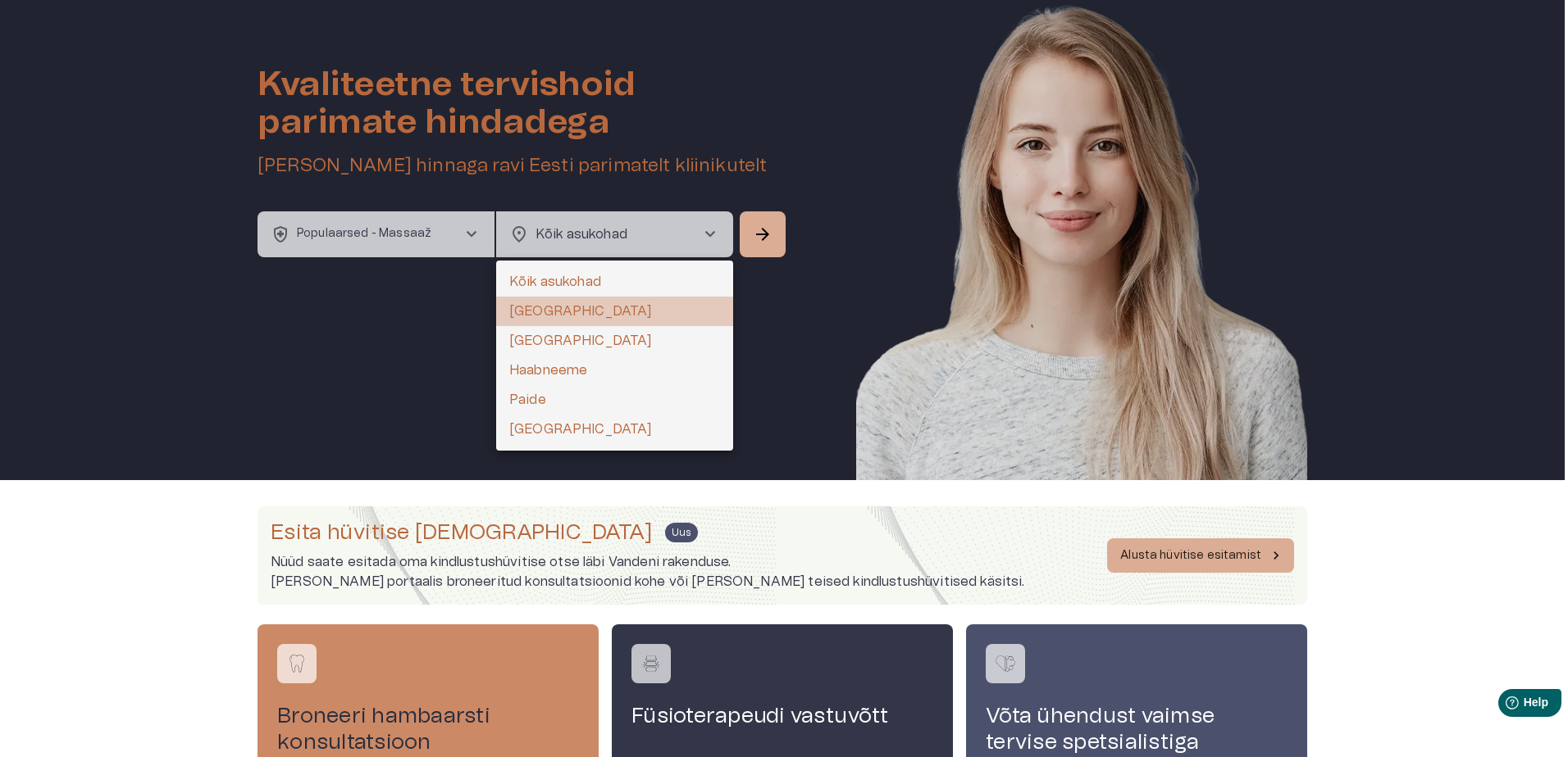
click at [551, 306] on li "[GEOGRAPHIC_DATA]" at bounding box center [614, 311] width 237 height 30
type input "**********"
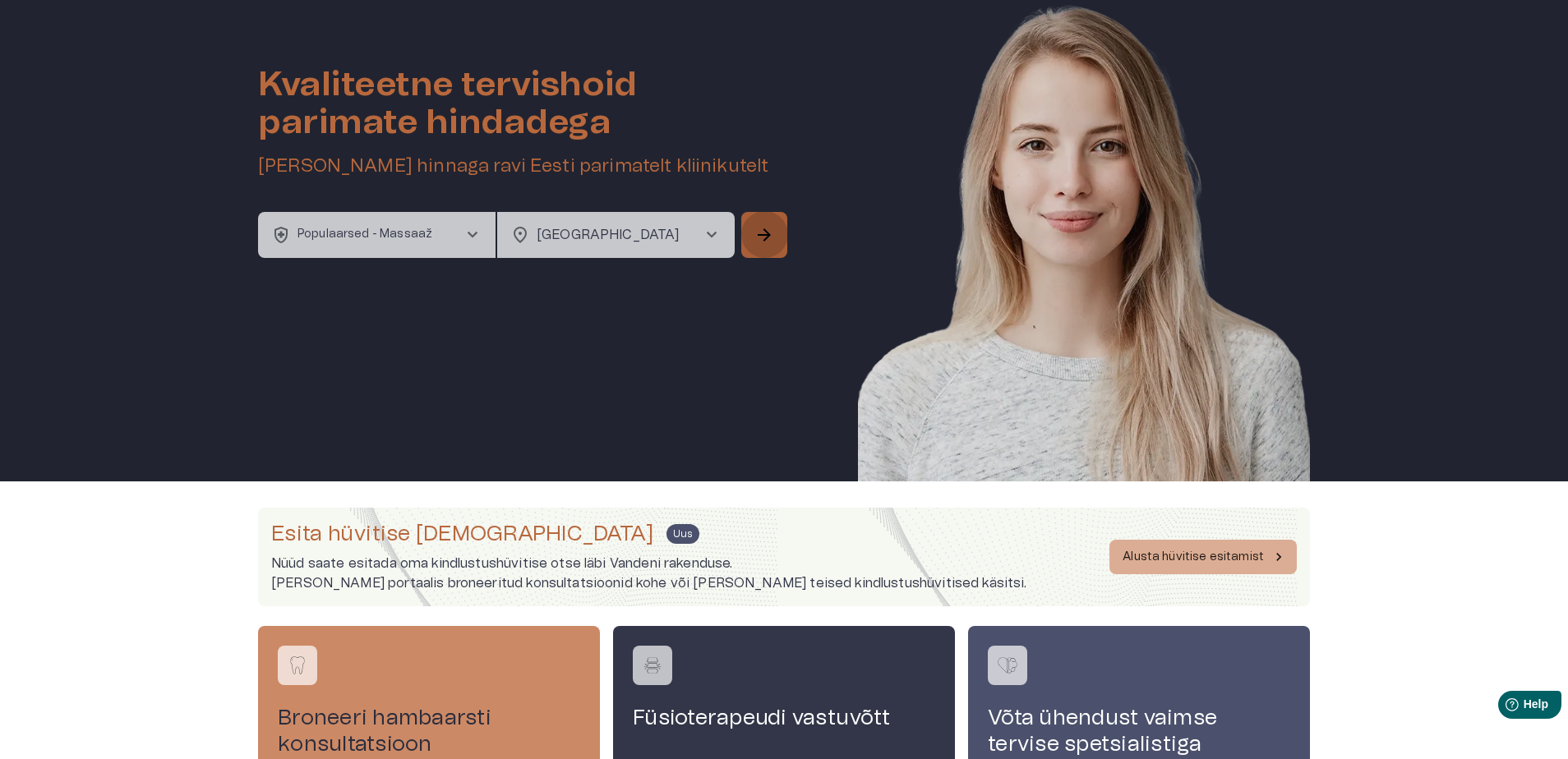
click at [768, 232] on span "arrow_forward" at bounding box center [764, 235] width 20 height 20
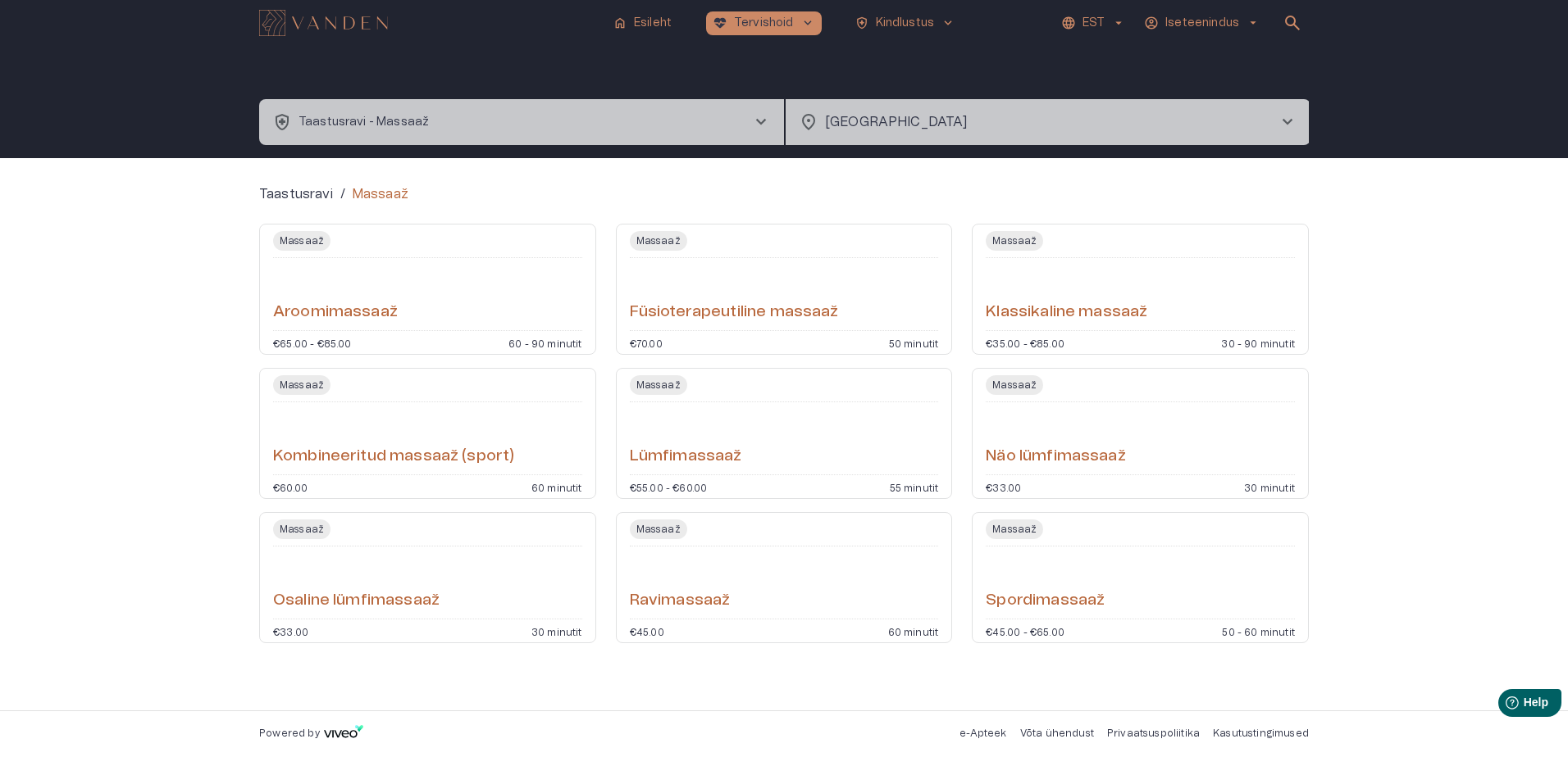
click at [694, 455] on h6 "Lümfimassaaž" at bounding box center [686, 457] width 112 height 22
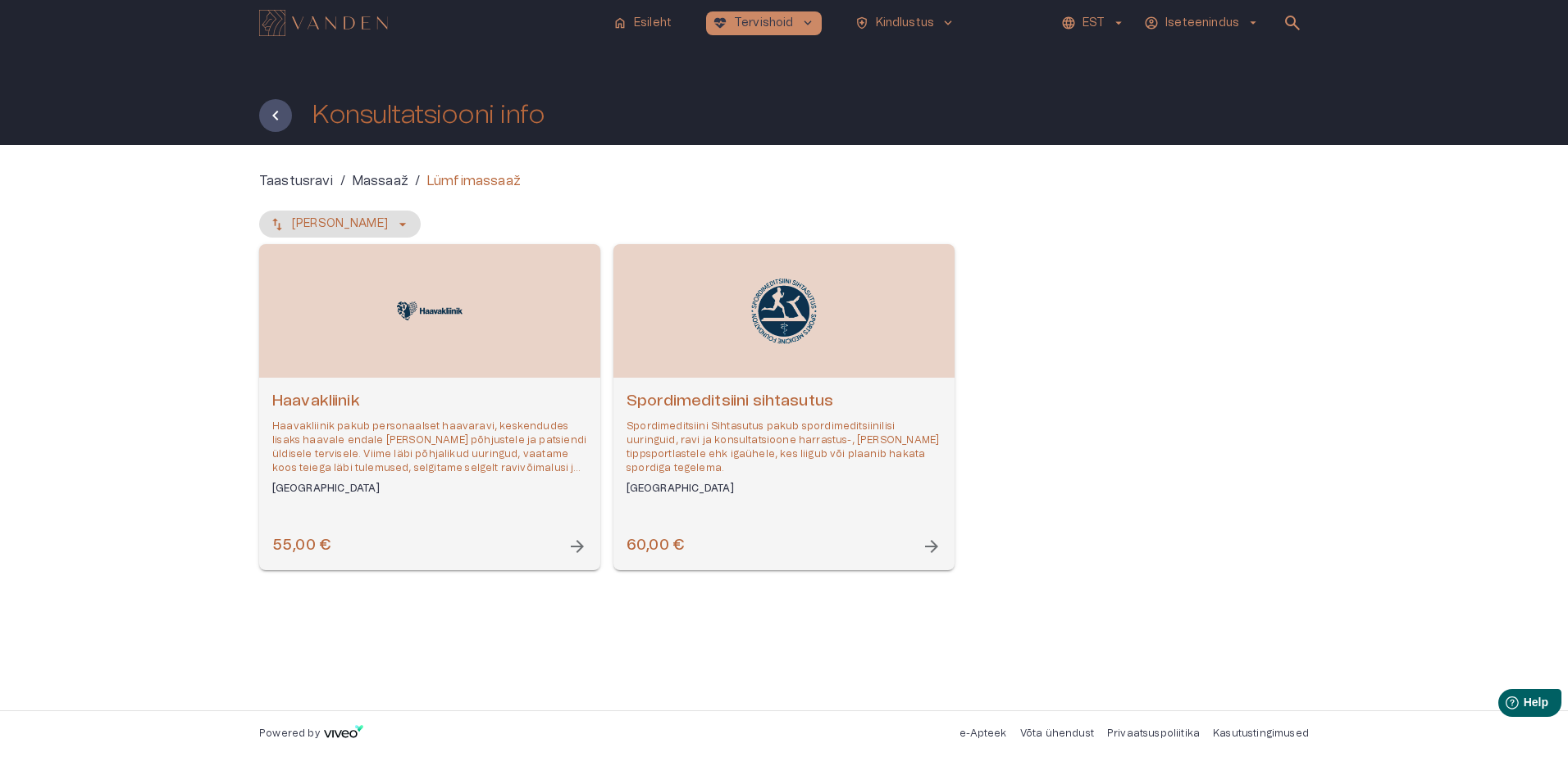
click at [650, 482] on h6 "[GEOGRAPHIC_DATA]" at bounding box center [784, 489] width 315 height 14
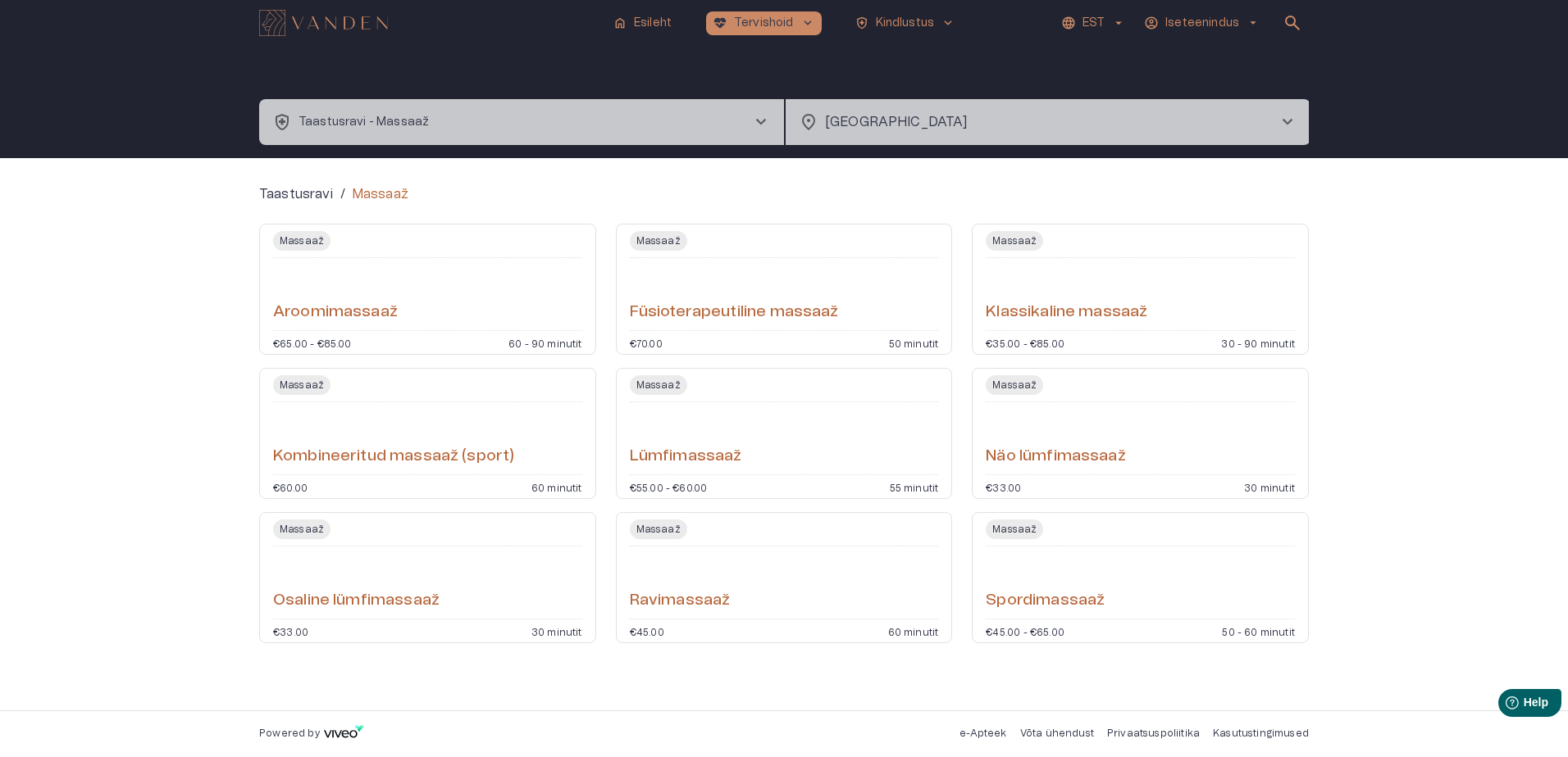
click at [663, 447] on h6 "Lümfimassaaž" at bounding box center [686, 457] width 112 height 22
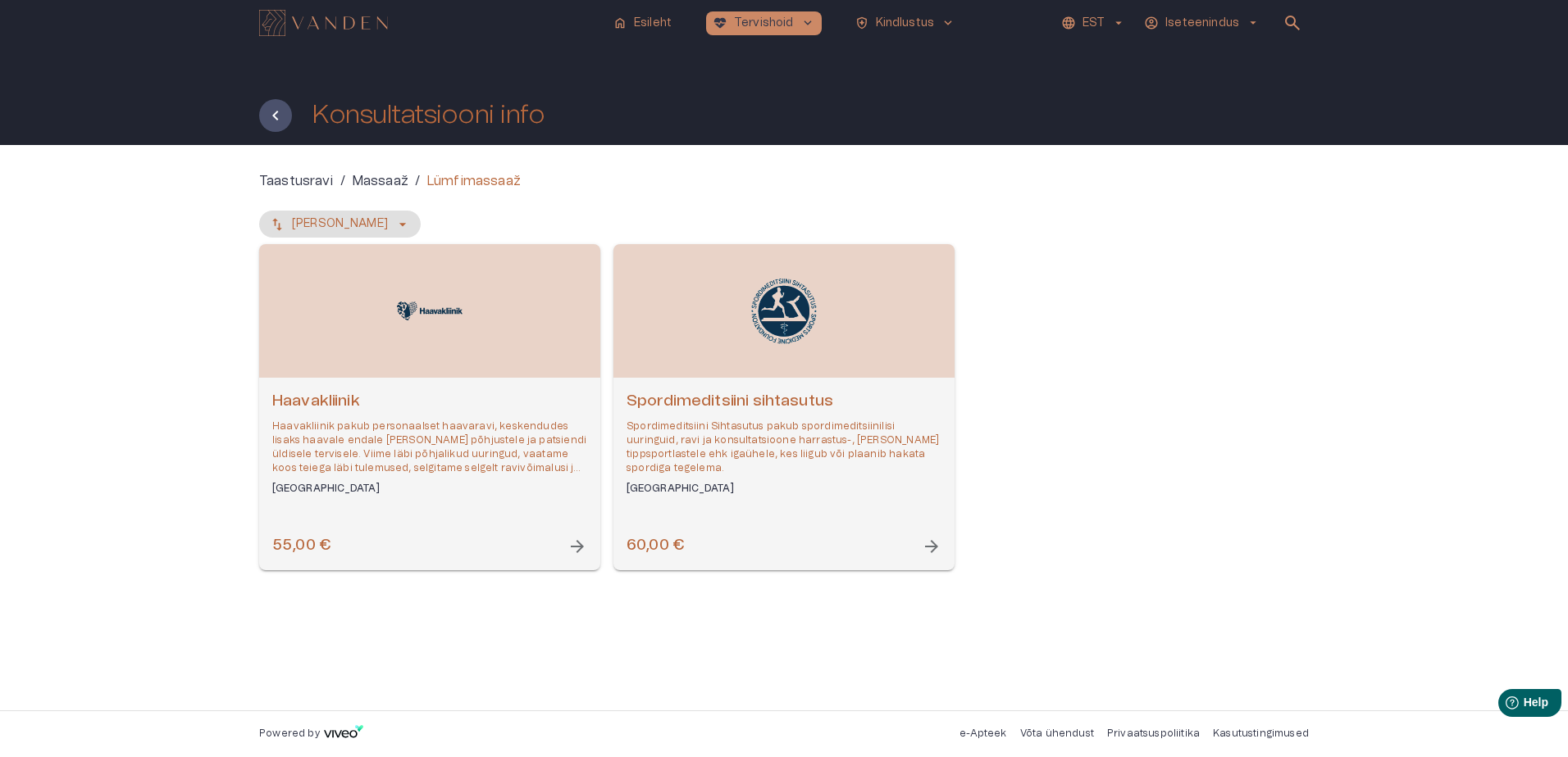
click at [932, 537] on span "arrow_forward" at bounding box center [931, 546] width 20 height 20
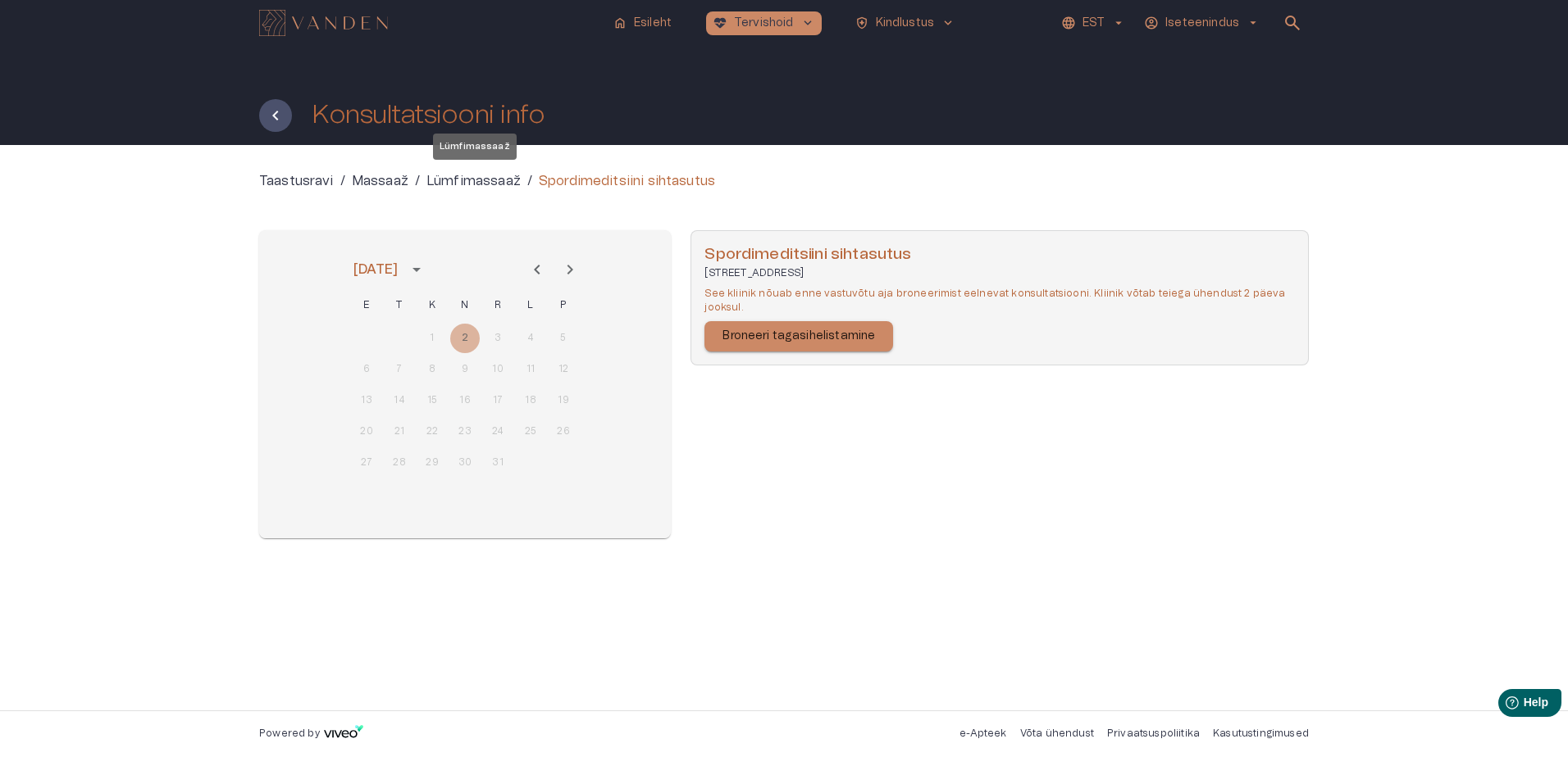
click at [472, 180] on p "Lümfimassaaž" at bounding box center [474, 180] width 94 height 20
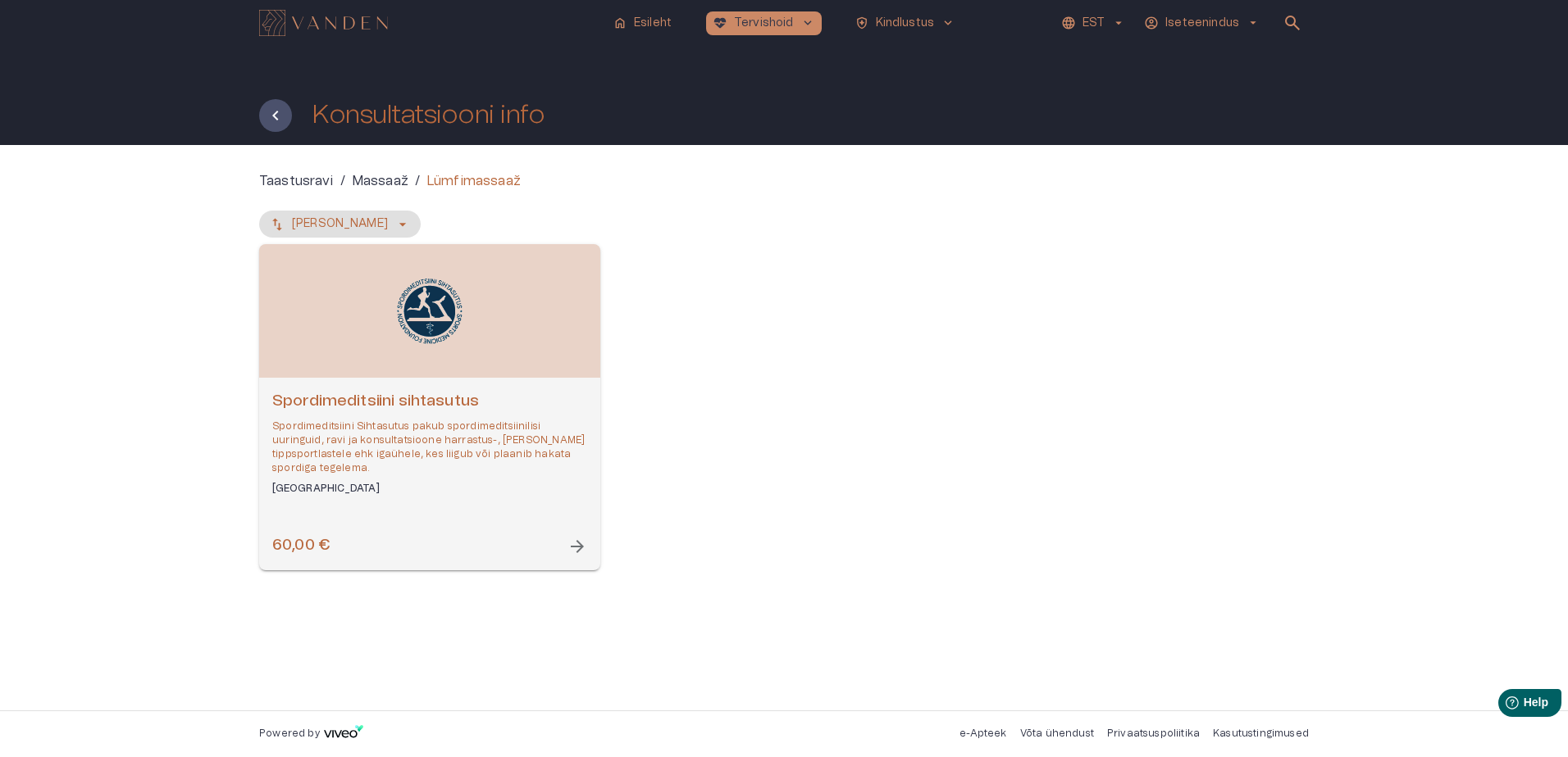
click at [581, 543] on span "arrow_forward" at bounding box center [577, 546] width 20 height 20
